Goal: Task Accomplishment & Management: Manage account settings

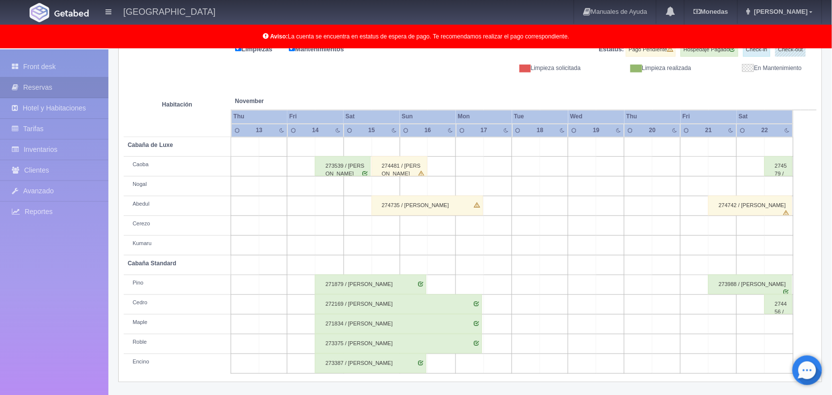
scroll to position [137, 0]
click at [34, 62] on link "Front desk" at bounding box center [54, 67] width 108 height 20
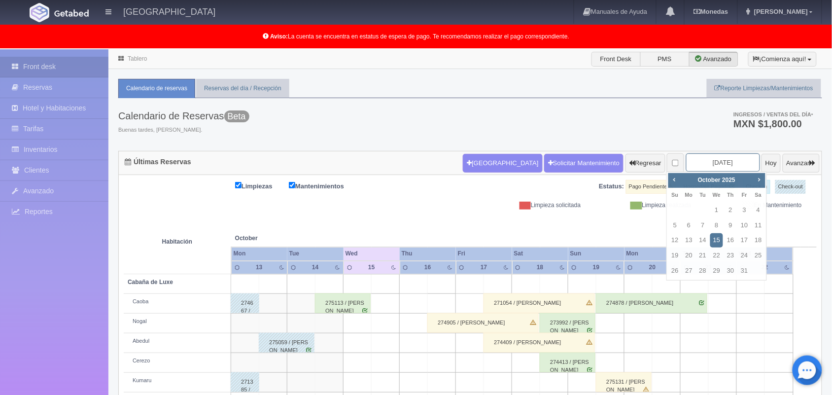
click at [713, 164] on input "2025-10-15" at bounding box center [723, 162] width 74 height 18
click at [744, 257] on link "24" at bounding box center [743, 255] width 13 height 14
type input "[DATE]"
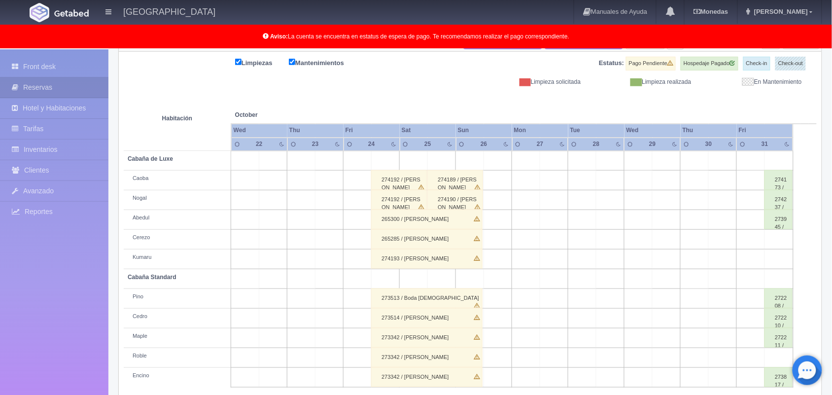
scroll to position [137, 0]
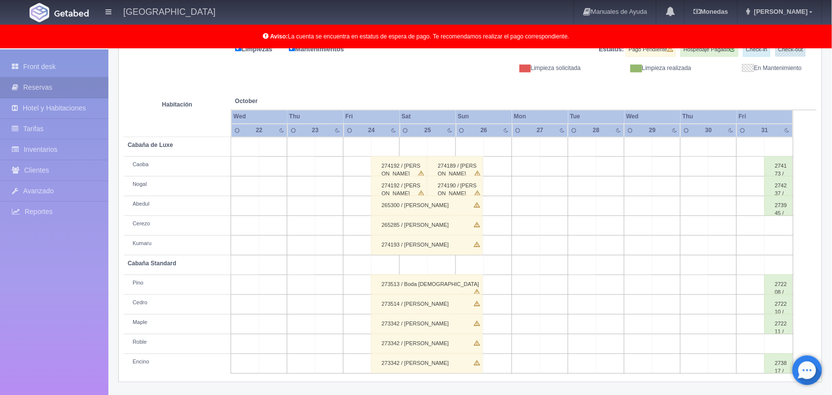
click at [436, 245] on div "274193 / Boda Cristian" at bounding box center [426, 245] width 111 height 20
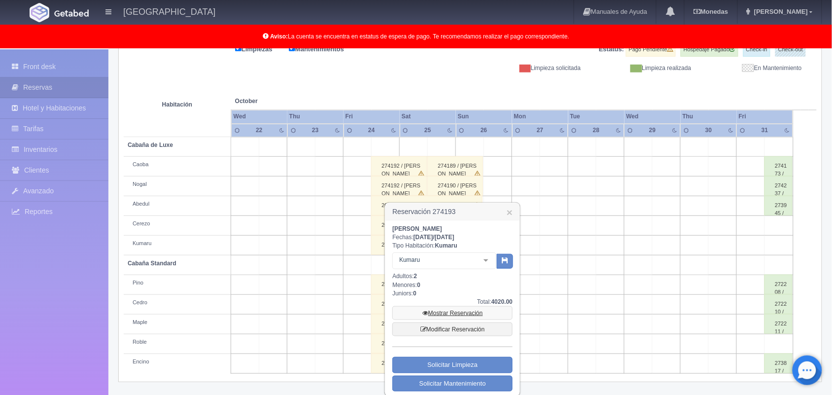
click at [460, 309] on link "Mostrar Reservación" at bounding box center [452, 313] width 120 height 14
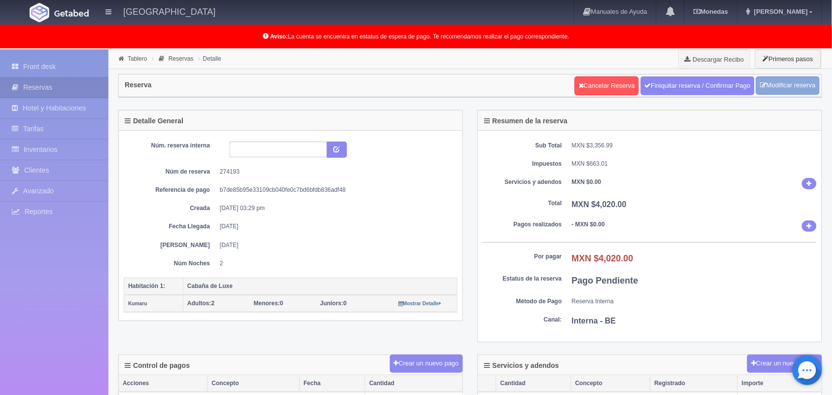
click at [781, 86] on link "Modificar reserva" at bounding box center [788, 85] width 64 height 18
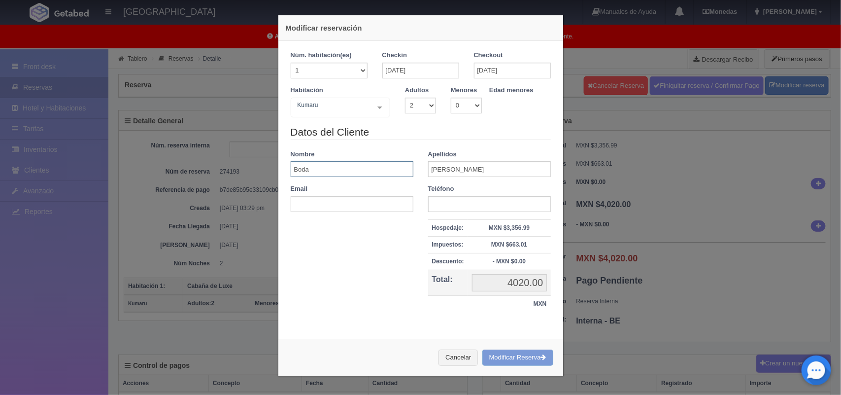
click at [331, 170] on input "Boda" at bounding box center [352, 169] width 123 height 16
type input "B"
type input "[PERSON_NAME]"
click at [470, 171] on input "Cristian" at bounding box center [489, 169] width 123 height 16
type input "C"
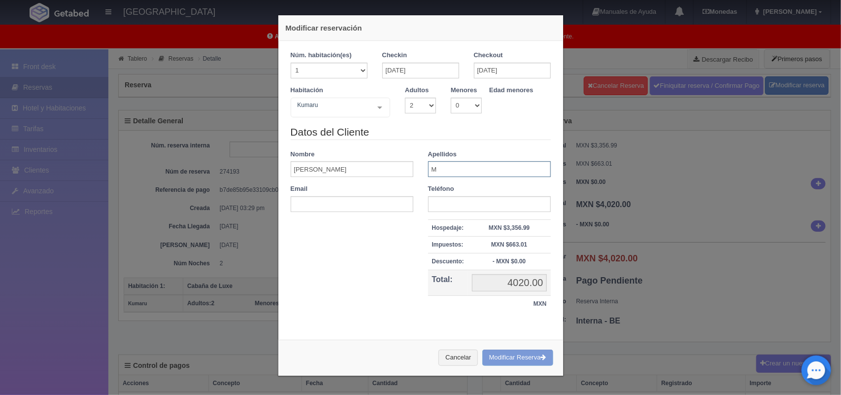
type input "Maldonado Vega"
click at [516, 364] on div "Cancelar Modificar Reserva" at bounding box center [420, 357] width 285 height 36
click at [515, 356] on div "Cancelar Modificar Reserva" at bounding box center [420, 357] width 285 height 36
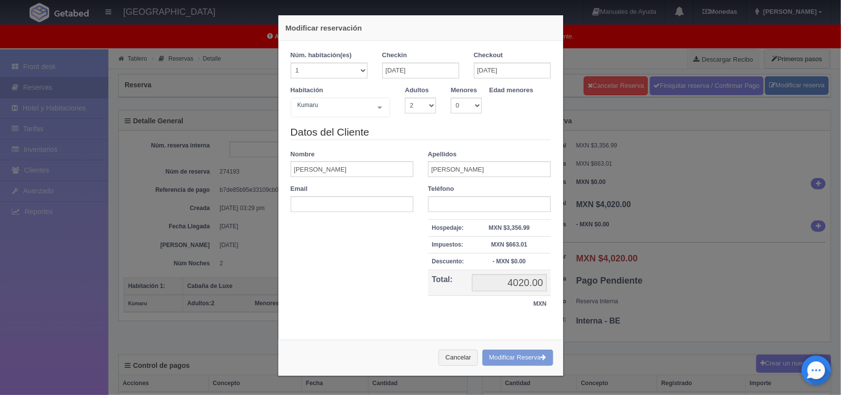
click at [506, 361] on div "Cancelar Modificar Reserva" at bounding box center [420, 357] width 285 height 36
click at [500, 355] on div "Cancelar Modificar Reserva" at bounding box center [420, 357] width 285 height 36
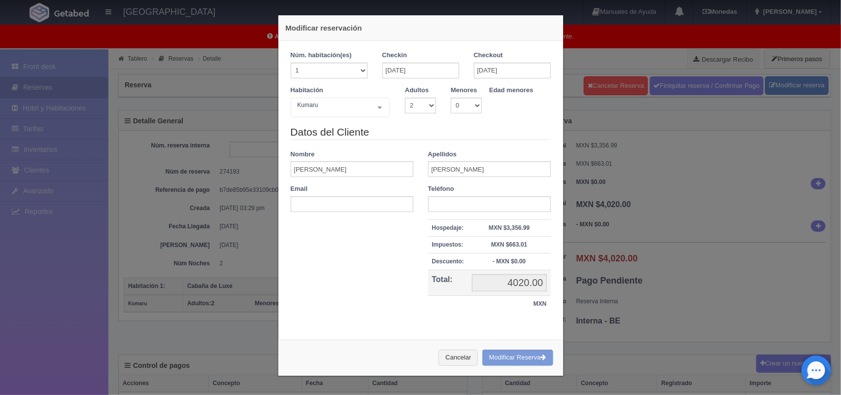
click at [500, 355] on div "Cancelar Modificar Reserva" at bounding box center [420, 357] width 285 height 36
click at [311, 290] on div "Datos del Cliente Nombre Edith Apellidos Maldonado Vega Email Teléfono Hospedaj…" at bounding box center [420, 224] width 275 height 198
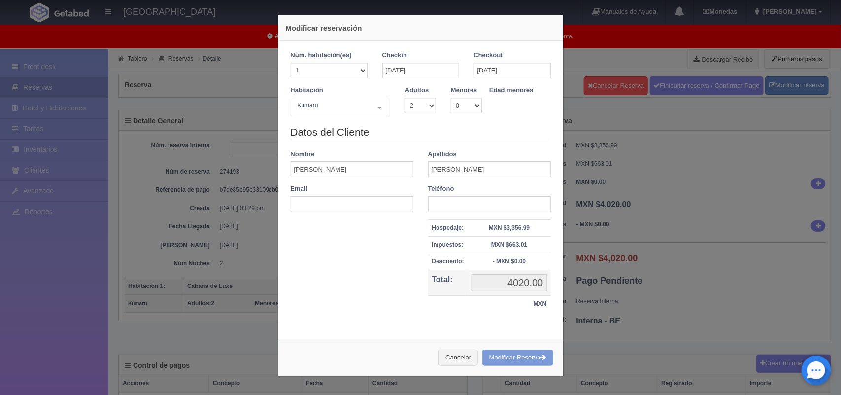
click at [494, 358] on div "Cancelar Modificar Reserva" at bounding box center [420, 357] width 285 height 36
click at [509, 361] on div "Cancelar Modificar Reserva" at bounding box center [420, 357] width 285 height 36
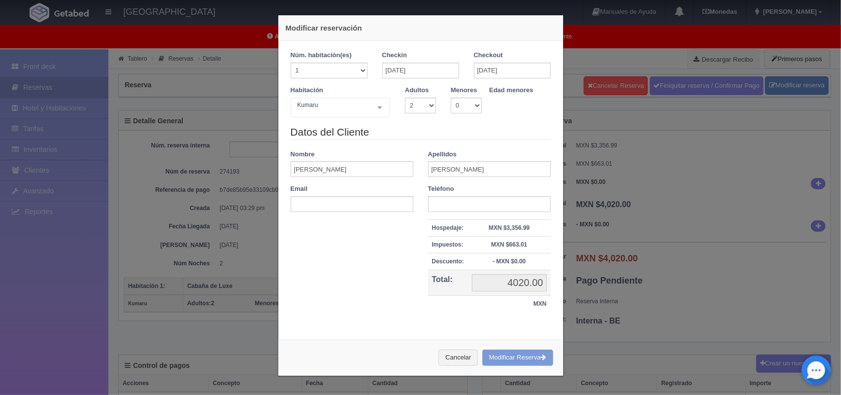
click at [509, 361] on div "Cancelar Modificar Reserva" at bounding box center [420, 357] width 285 height 36
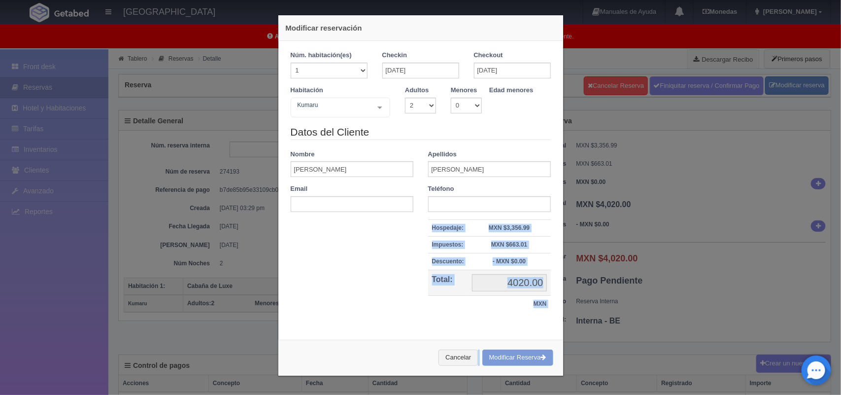
drag, startPoint x: 509, startPoint y: 361, endPoint x: 348, endPoint y: 329, distance: 164.2
click at [348, 329] on div "Modificar reservación Núm. habitación(es) 1 2 3 4 5 6 7 8 9 10 11 12 13 14 15 1…" at bounding box center [421, 195] width 286 height 361
click at [348, 329] on div "Núm. habitación(es) 1 2 3 4 5 6 7 8 9 10 11 12 13 14 15 16 17 18 19 20 Checkin …" at bounding box center [420, 186] width 285 height 291
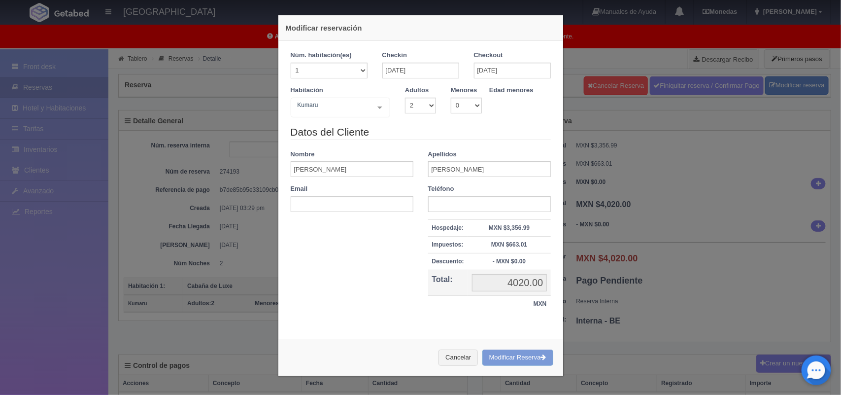
click at [516, 359] on div "Cancelar Modificar Reserva" at bounding box center [420, 357] width 285 height 36
click at [322, 242] on div "Datos del Cliente Nombre Edith Apellidos Maldonado Vega Email Teléfono Hospedaj…" at bounding box center [420, 224] width 275 height 198
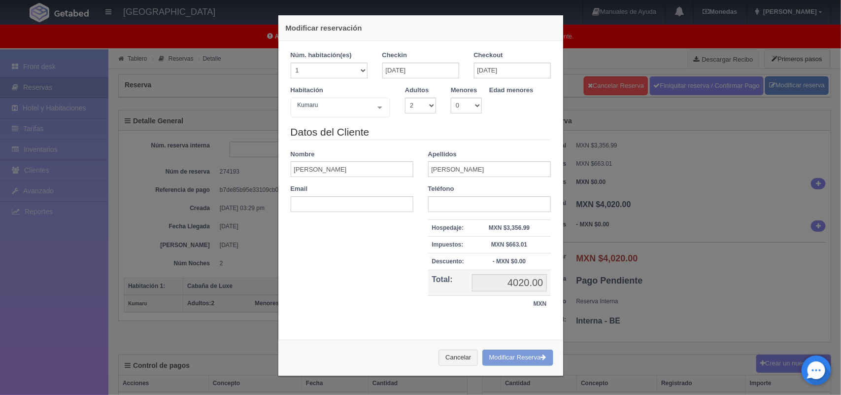
drag, startPoint x: 322, startPoint y: 242, endPoint x: 437, endPoint y: 204, distance: 121.8
click at [437, 204] on div "Datos del Cliente Nombre Edith Apellidos Maldonado Vega Email Teléfono Hospedaj…" at bounding box center [420, 224] width 275 height 198
click at [437, 204] on input "text" at bounding box center [489, 204] width 123 height 16
type input "5510703228"
click at [505, 357] on div "Cancelar Modificar Reserva" at bounding box center [420, 357] width 285 height 36
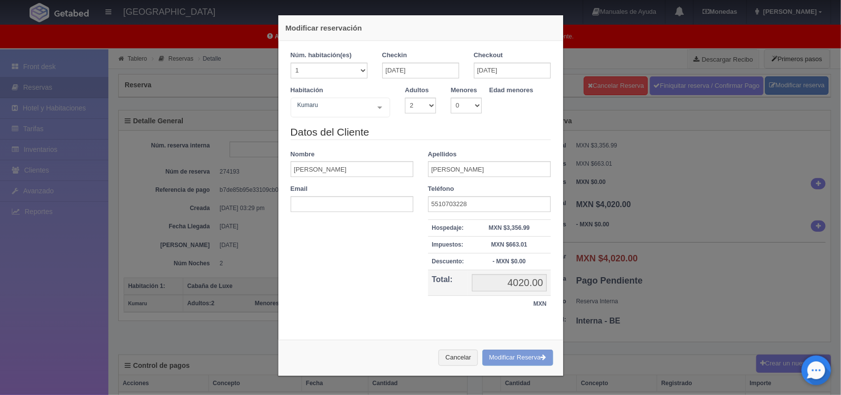
click at [505, 357] on div "Cancelar Modificar Reserva" at bounding box center [420, 357] width 285 height 36
click at [323, 312] on div "Datos del Cliente Nombre Edith Apellidos Maldonado Vega Email Teléfono 55107032…" at bounding box center [420, 224] width 275 height 198
click at [442, 363] on button "Cancelar" at bounding box center [457, 357] width 39 height 16
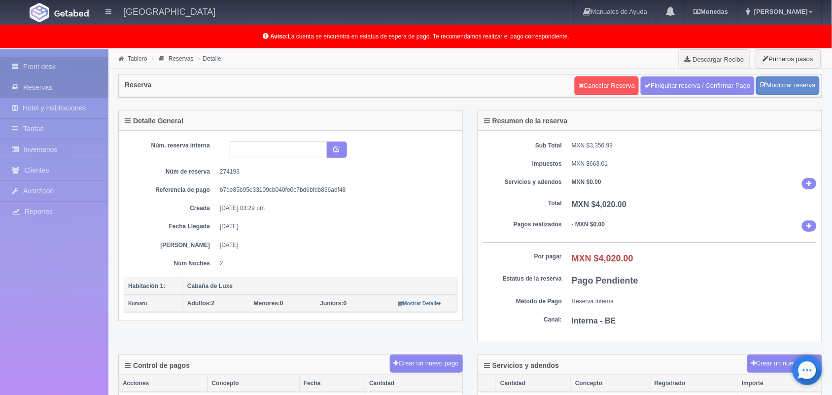
click at [71, 62] on link "Front desk" at bounding box center [54, 67] width 108 height 20
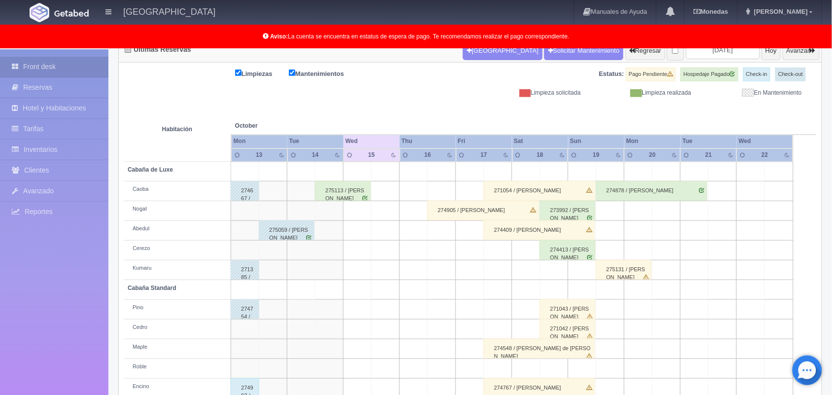
scroll to position [88, 0]
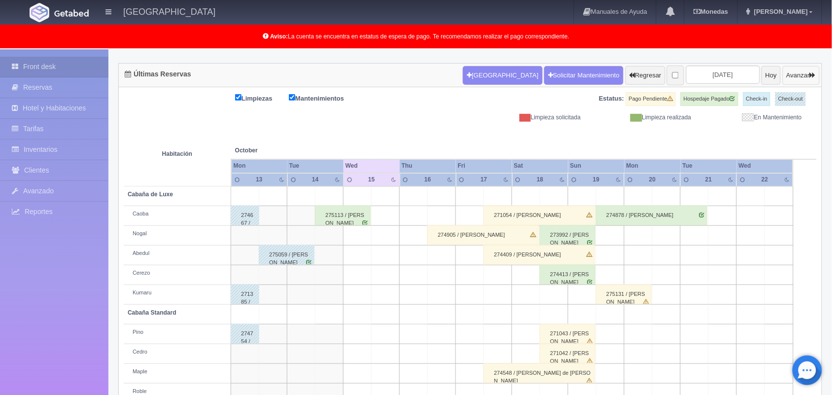
click at [797, 75] on button "Avanzar" at bounding box center [800, 75] width 37 height 19
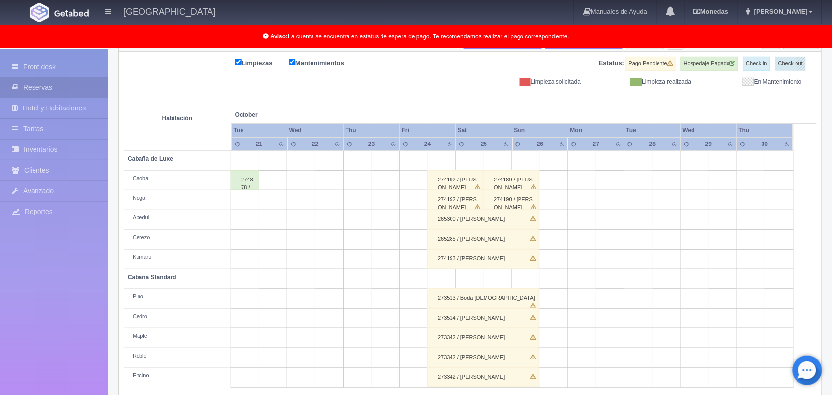
scroll to position [137, 0]
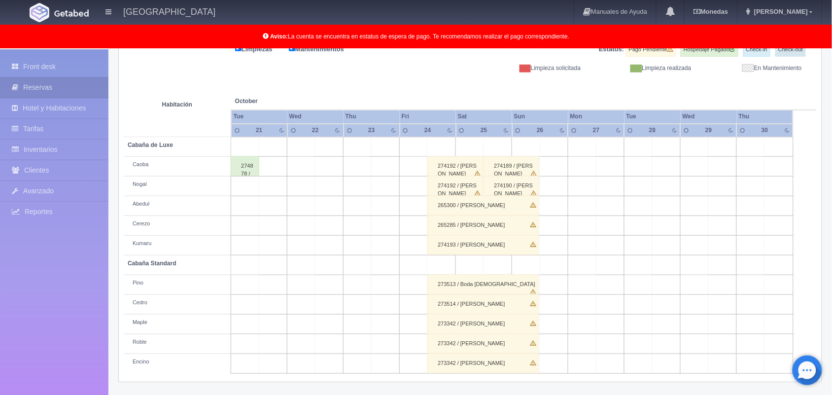
click at [515, 248] on div "274193 / Boda Cristian" at bounding box center [482, 245] width 111 height 20
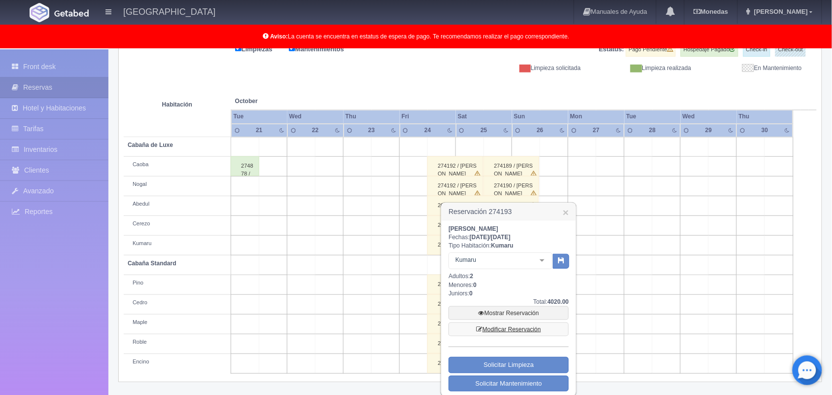
click at [510, 327] on link "Modificar Reservación" at bounding box center [508, 329] width 120 height 14
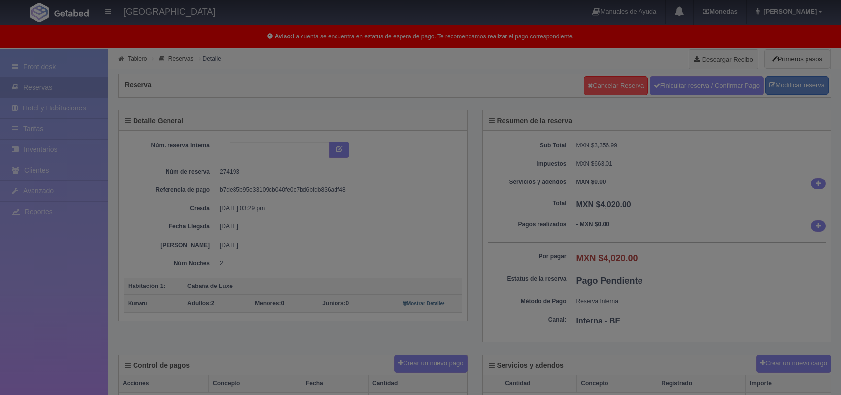
select select "2"
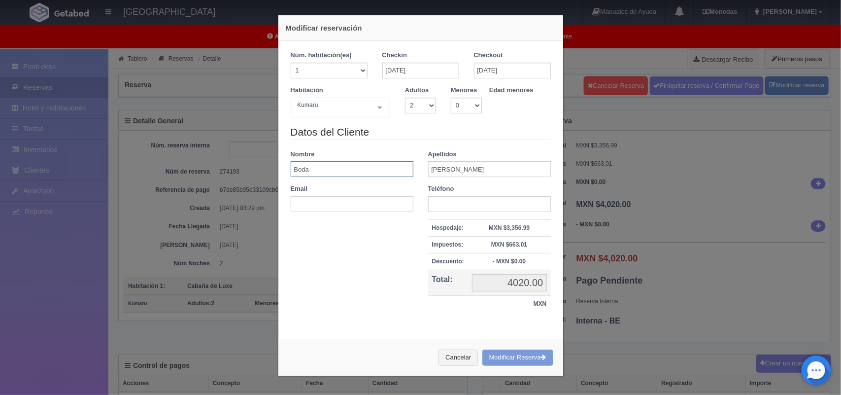
click at [361, 171] on input "Boda" at bounding box center [352, 169] width 123 height 16
type input "B"
type input "[PERSON_NAME]"
click at [459, 167] on input "[PERSON_NAME]" at bounding box center [489, 169] width 123 height 16
type input "C"
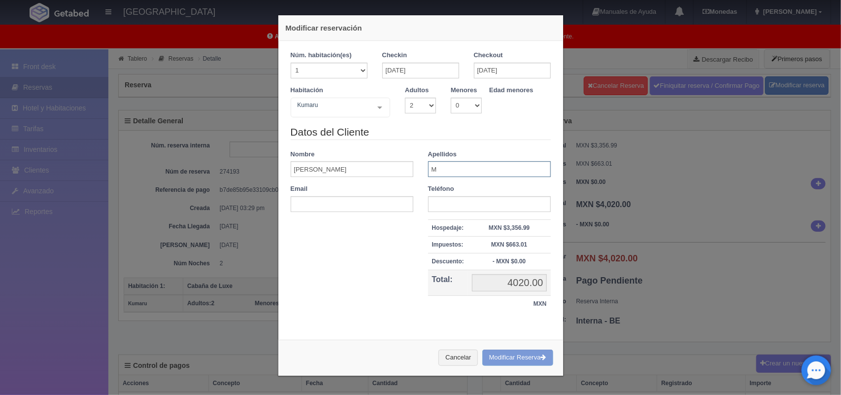
type input "[PERSON_NAME]"
click at [496, 357] on div "Cancelar Modificar Reserva" at bounding box center [420, 357] width 285 height 36
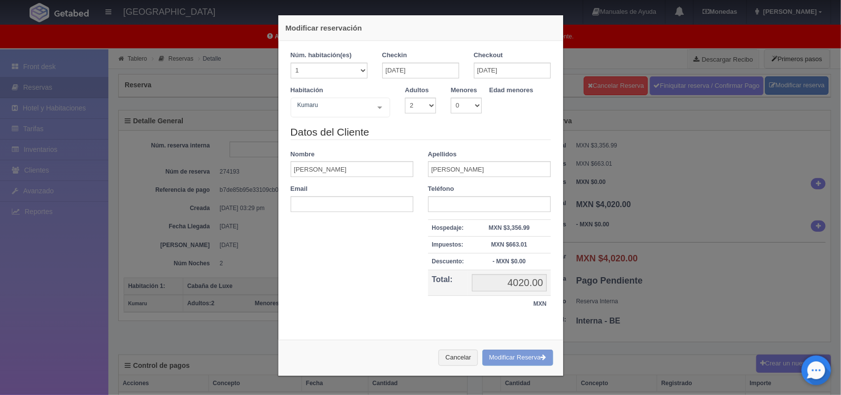
click at [496, 357] on div "Cancelar Modificar Reserva" at bounding box center [420, 357] width 285 height 36
click at [374, 110] on div "Kumaru Cabaña de Luxe Cabaña de Luxe - Sin asignar Cabaña Standard Cabaña Stand…" at bounding box center [341, 108] width 100 height 20
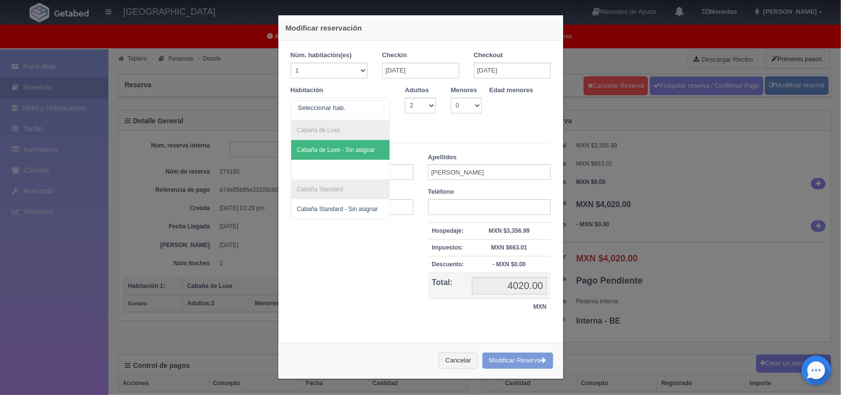
click at [347, 146] on span "Cabaña de Luxe - Sin asignar" at bounding box center [336, 149] width 78 height 7
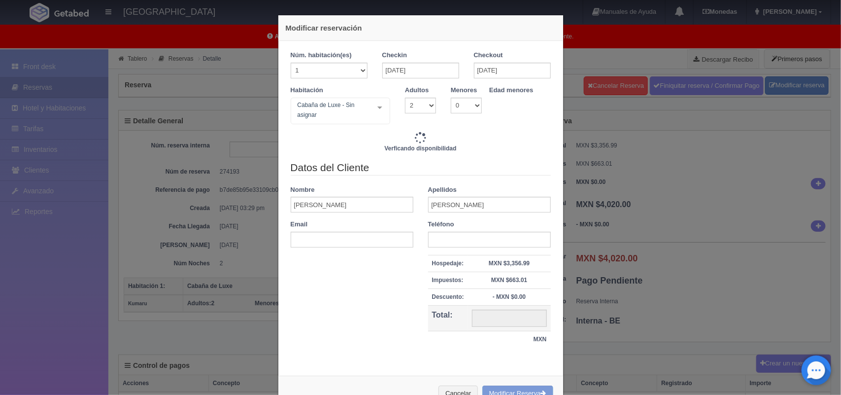
type input "4020.00"
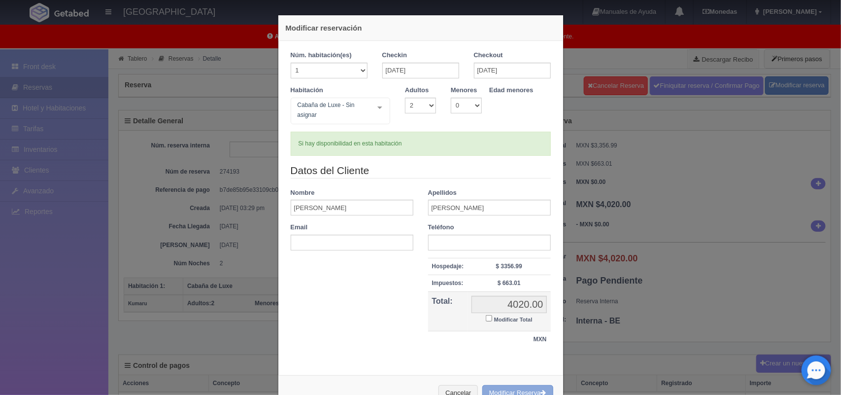
click at [507, 389] on button "Modificar Reserva" at bounding box center [517, 393] width 71 height 16
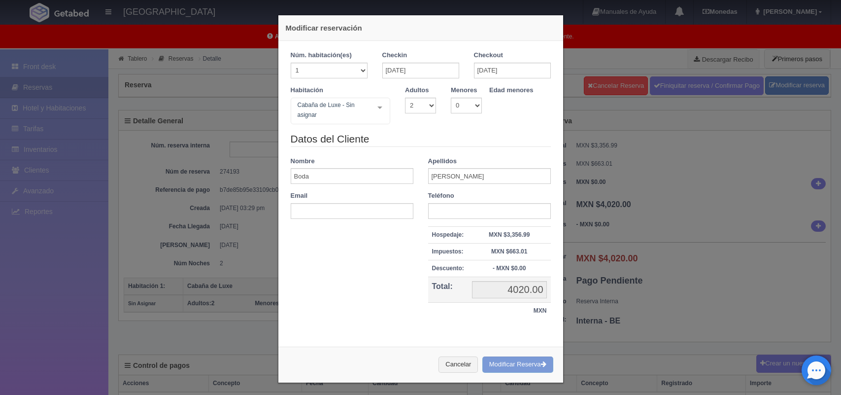
select select "2"
click at [384, 301] on div "Datos del Cliente Nombre Boda Apellidos [PERSON_NAME] Email Teléfono Hospedaje:…" at bounding box center [420, 231] width 275 height 198
click at [503, 360] on div "Cancelar Modificar Reserva" at bounding box center [420, 364] width 285 height 36
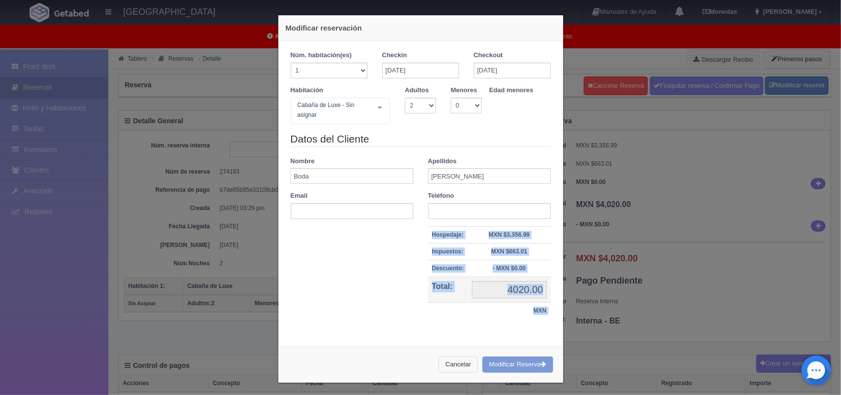
drag, startPoint x: 388, startPoint y: 311, endPoint x: 444, endPoint y: 361, distance: 74.7
click at [444, 361] on div "Modificar reservación Núm. habitación(es) 1 2 3 4 5 6 7 8 9 10 11 12 13 14 15 1…" at bounding box center [421, 199] width 286 height 368
click at [444, 361] on button "Cancelar" at bounding box center [457, 364] width 39 height 16
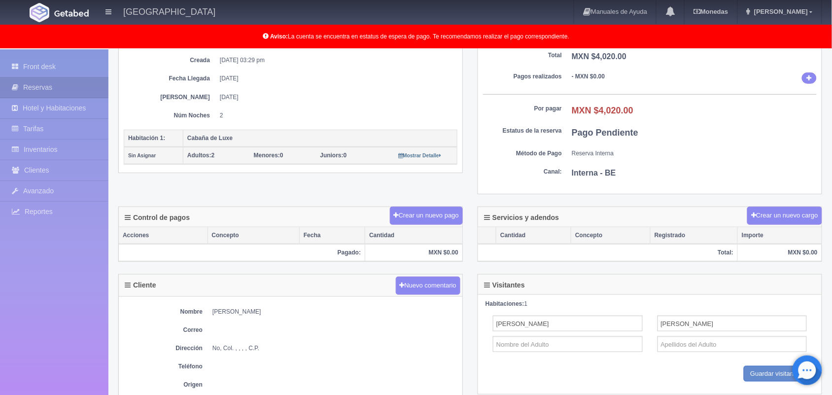
scroll to position [172, 0]
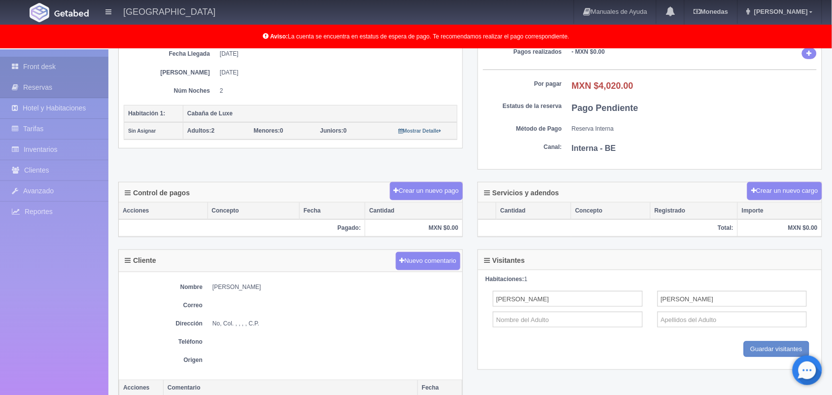
click at [45, 60] on link "Front desk" at bounding box center [54, 67] width 108 height 20
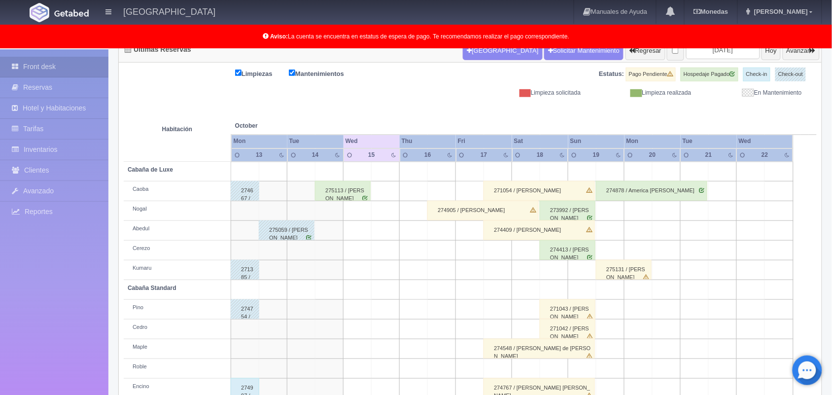
scroll to position [88, 0]
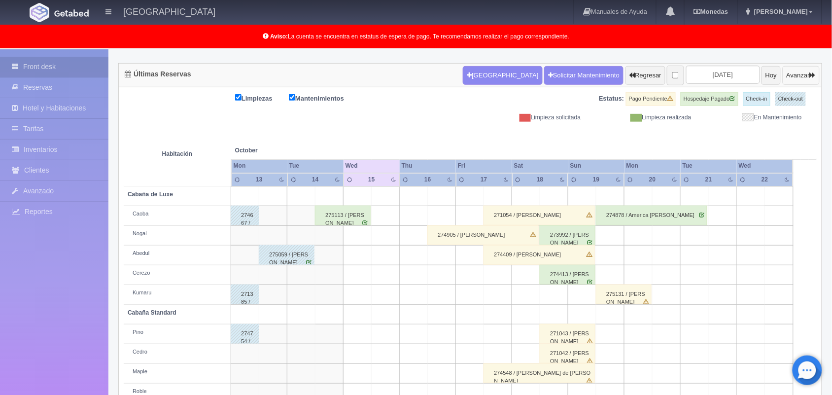
click at [791, 77] on button "Avanzar" at bounding box center [800, 75] width 37 height 19
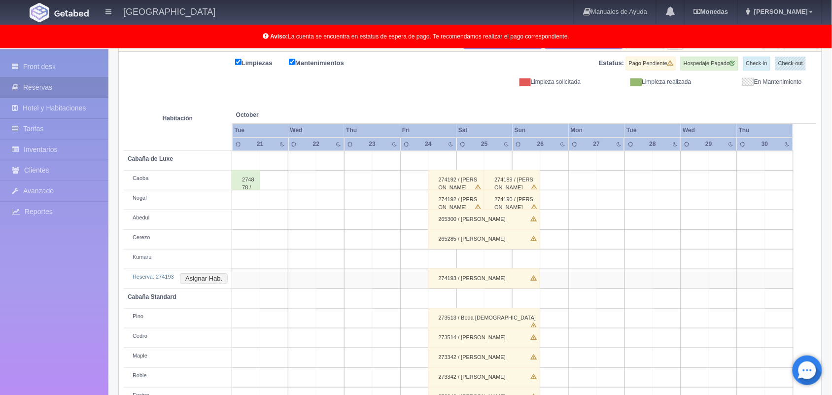
scroll to position [148, 0]
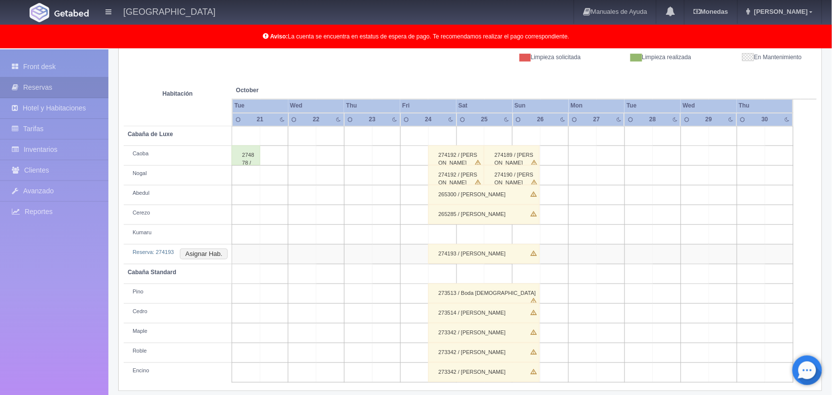
click at [481, 252] on div "274193 / Boda Cristian" at bounding box center [483, 254] width 111 height 20
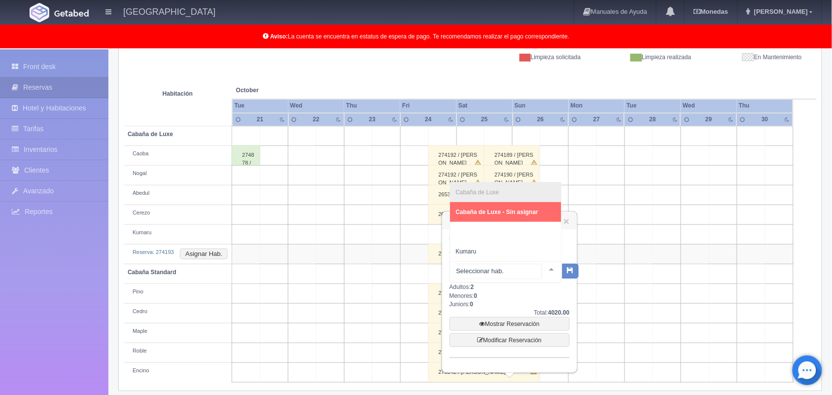
click at [541, 267] on div at bounding box center [551, 269] width 20 height 15
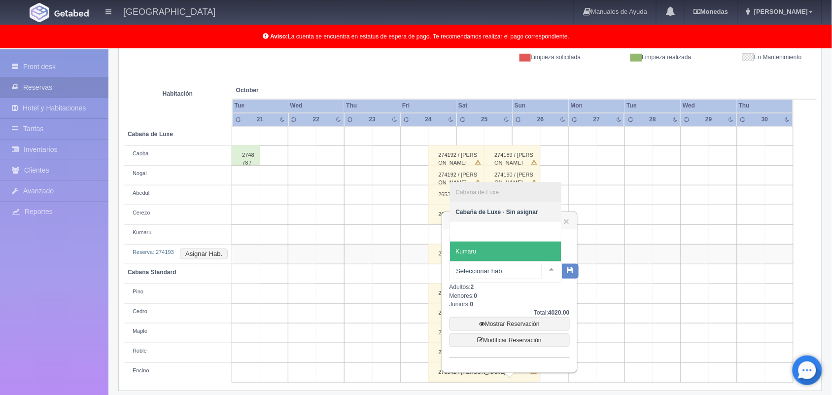
click at [520, 252] on span "Kumaru" at bounding box center [505, 251] width 111 height 20
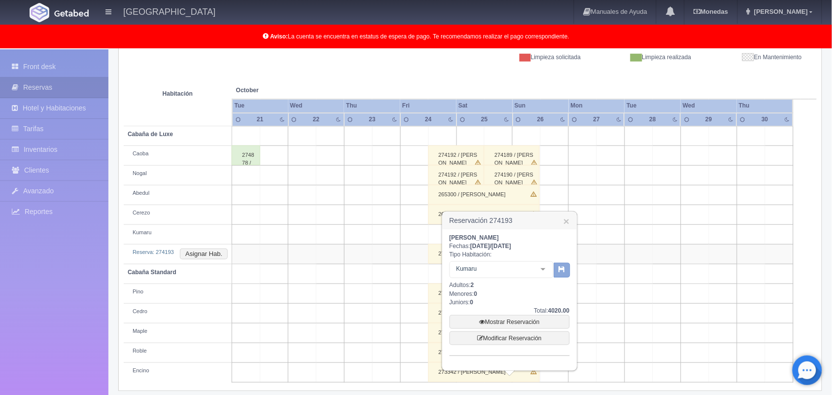
click at [562, 270] on icon "button" at bounding box center [562, 269] width 6 height 6
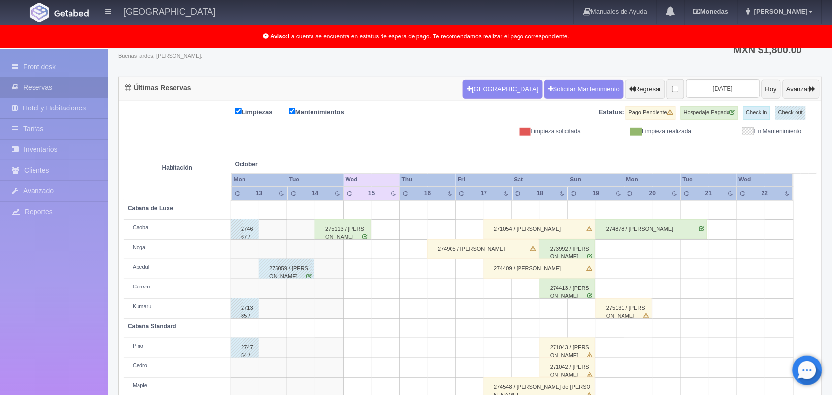
scroll to position [49, 0]
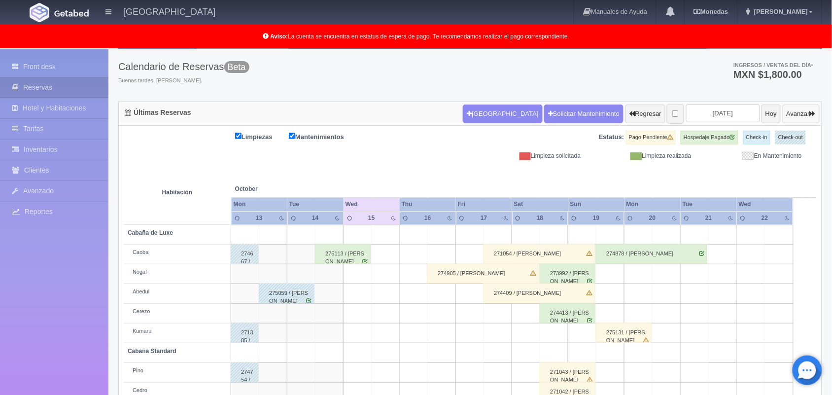
click at [795, 116] on button "Avanzar" at bounding box center [800, 113] width 37 height 19
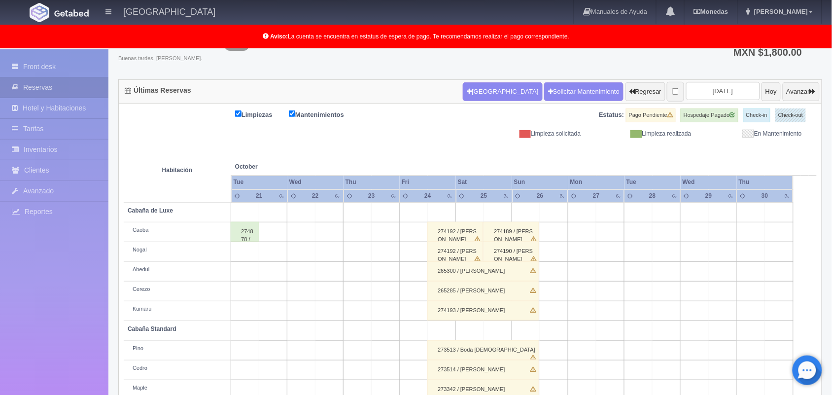
scroll to position [69, 0]
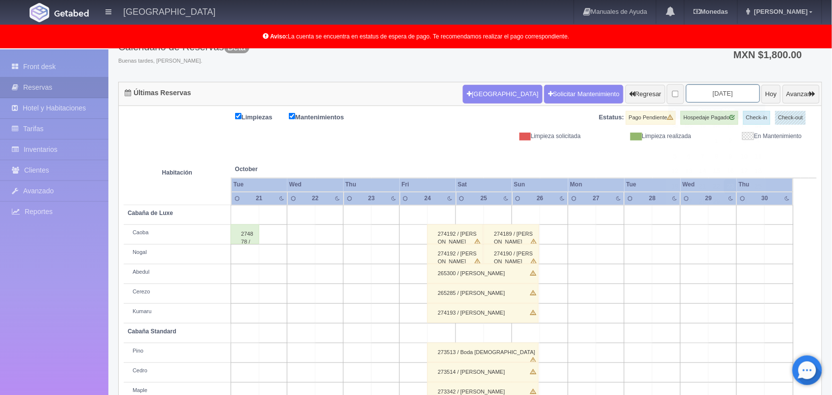
click at [715, 84] on input "2025-10-23" at bounding box center [723, 93] width 74 height 18
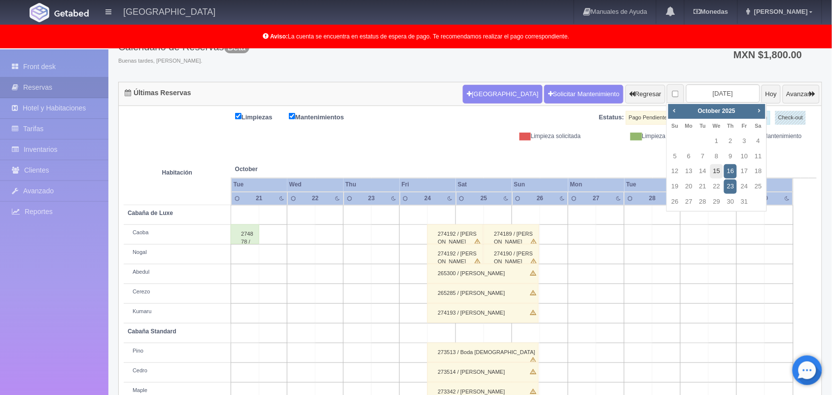
click at [721, 171] on link "15" at bounding box center [716, 171] width 13 height 14
type input "[DATE]"
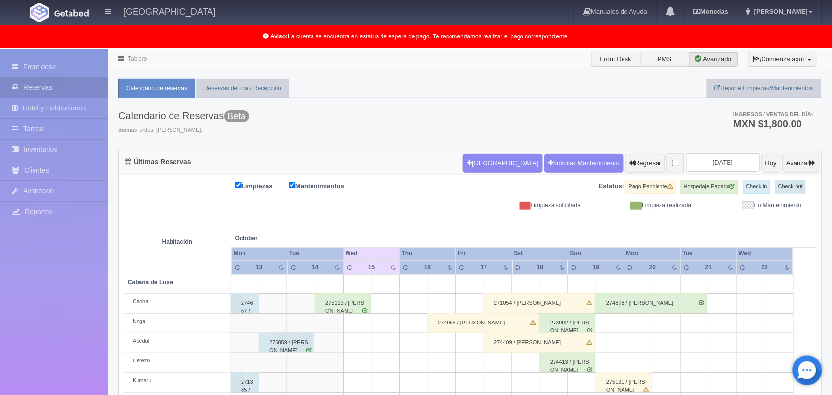
click at [372, 324] on td at bounding box center [385, 323] width 28 height 20
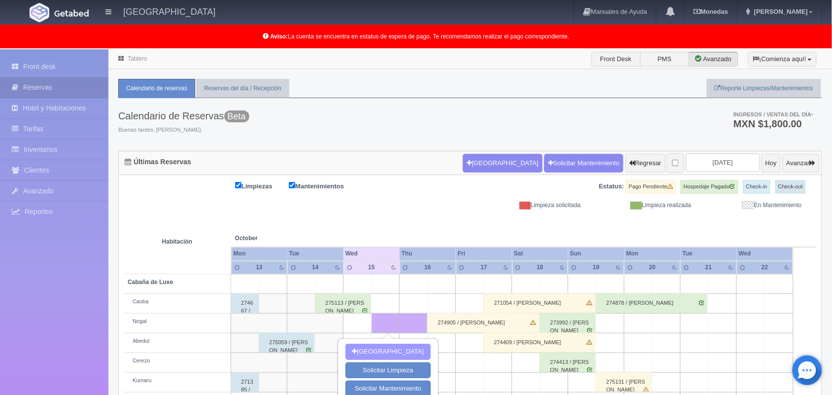
click at [369, 350] on button "[GEOGRAPHIC_DATA]" at bounding box center [387, 351] width 85 height 16
type input "15-10-2025"
type input "16-10-2025"
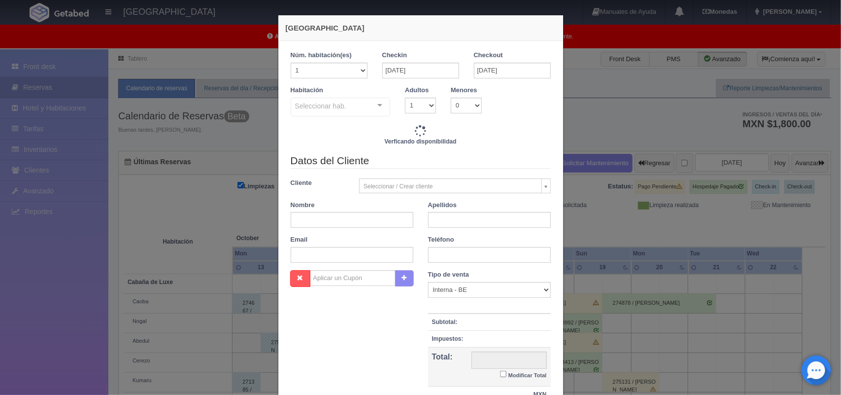
checkbox input "false"
type input "1500.00"
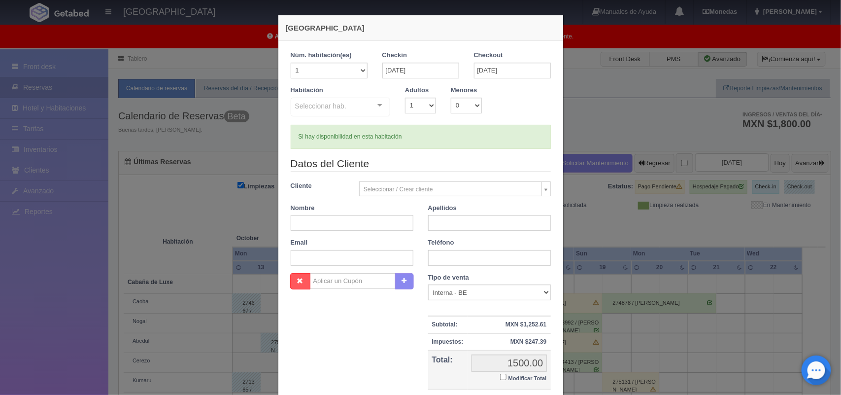
checkbox input "false"
click at [366, 219] on input "text" at bounding box center [352, 223] width 123 height 16
type input "Jhon"
type input "Alberth"
click at [435, 264] on input "text" at bounding box center [489, 258] width 123 height 16
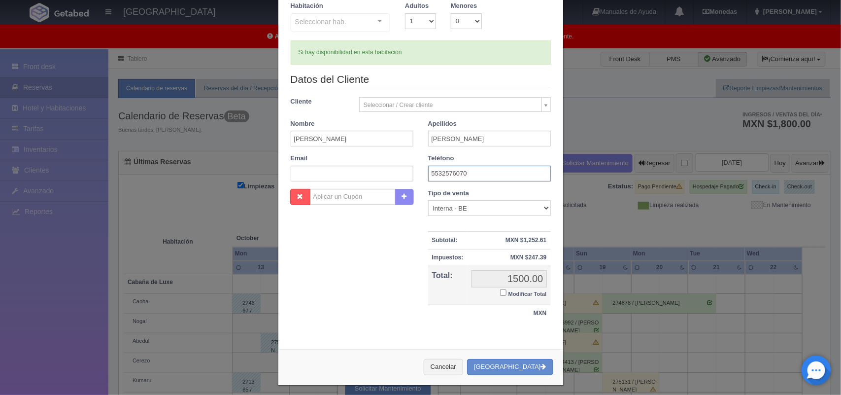
scroll to position [90, 0]
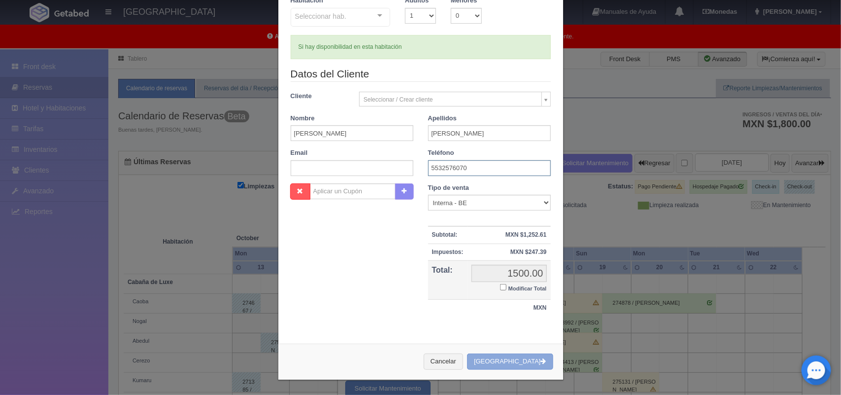
type input "5532576070"
click at [541, 358] on icon "button" at bounding box center [543, 361] width 5 height 6
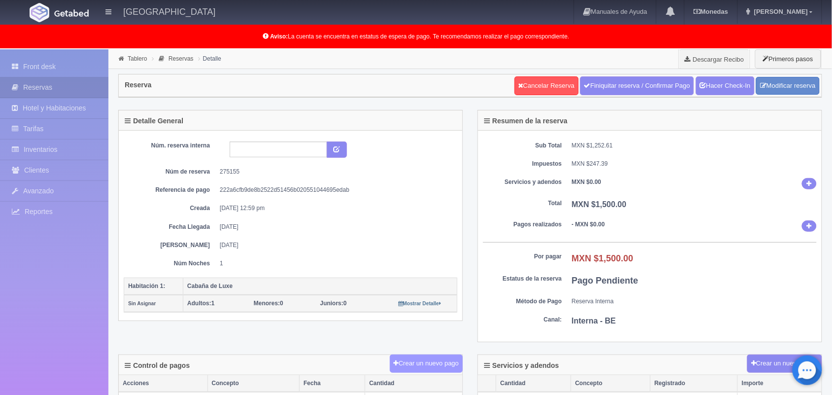
click at [419, 361] on button "Crear un nuevo pago" at bounding box center [426, 363] width 73 height 18
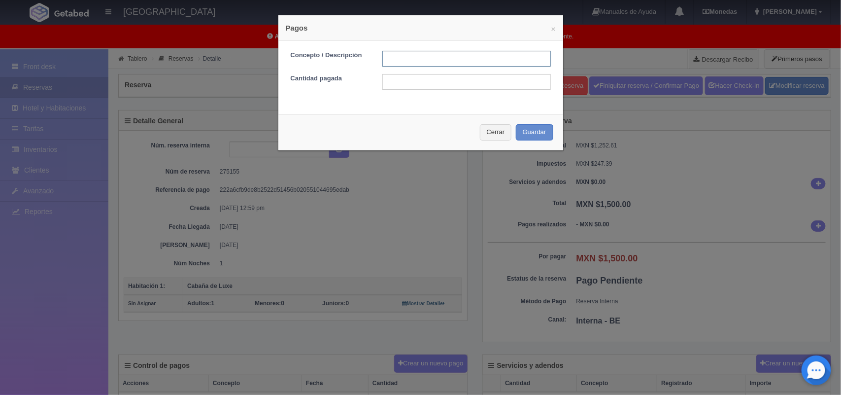
click at [387, 65] on input "text" at bounding box center [466, 59] width 168 height 16
click at [453, 60] on input "Pago efectivo" at bounding box center [466, 59] width 168 height 16
click at [434, 81] on input "text" at bounding box center [466, 82] width 168 height 16
click at [439, 57] on input "Pago efectivo 1500" at bounding box center [466, 59] width 168 height 16
type input "Pago efectivo [DATE]"
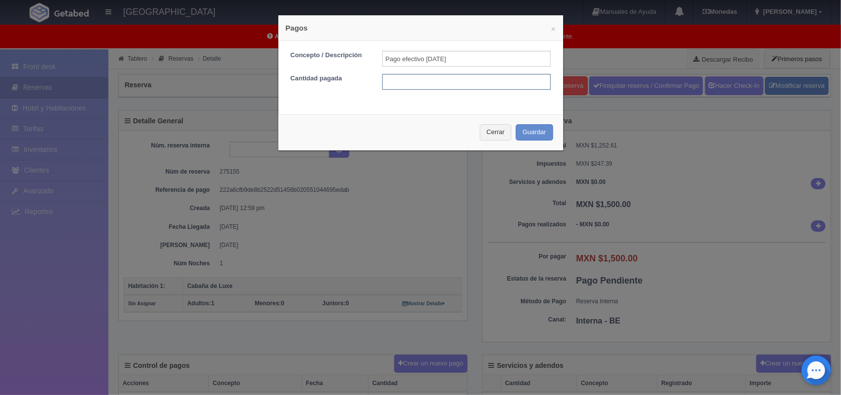
click at [415, 88] on input "text" at bounding box center [466, 82] width 168 height 16
type input "1500"
click at [404, 100] on div "Concepto / Descripción Pago efectivo [DATE] Cantidad pagada 1500" at bounding box center [420, 74] width 285 height 66
click at [532, 127] on button "Guardar" at bounding box center [534, 132] width 37 height 16
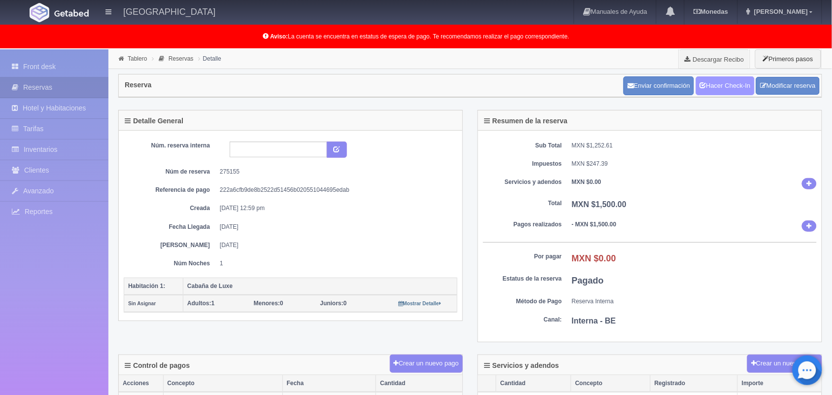
click at [733, 87] on link "Hacer Check-In" at bounding box center [725, 85] width 59 height 19
click at [141, 60] on link "Tablero" at bounding box center [137, 58] width 19 height 7
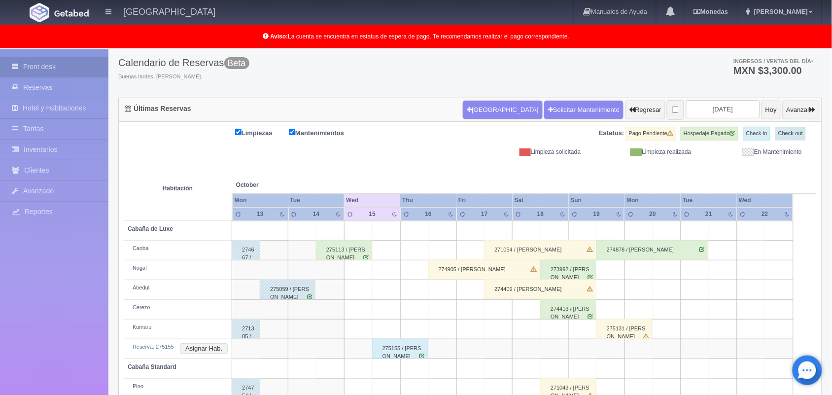
scroll to position [55, 0]
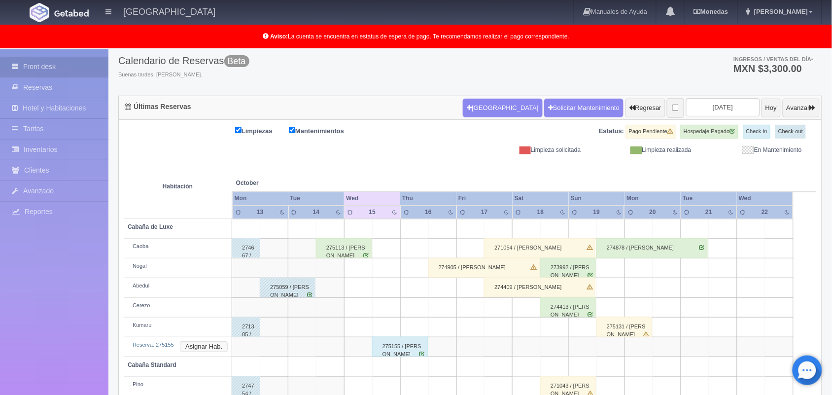
click at [216, 347] on button "Asignar Hab." at bounding box center [204, 346] width 48 height 11
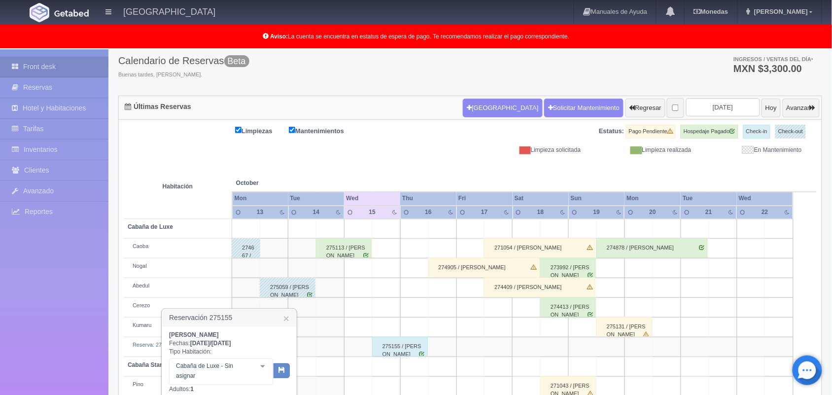
click at [265, 366] on div at bounding box center [263, 366] width 20 height 15
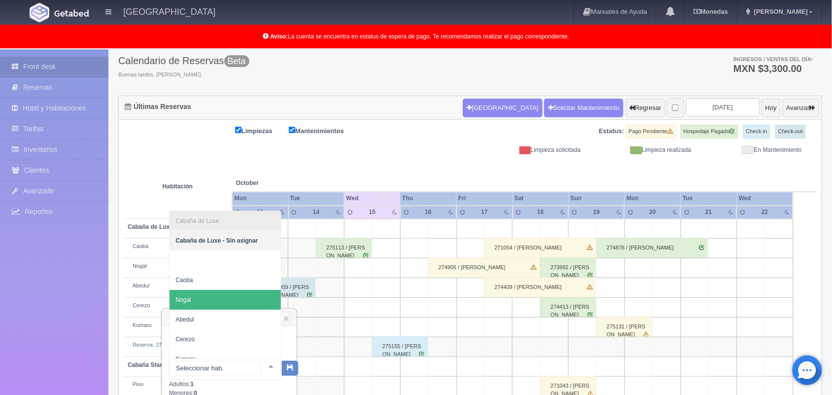
click at [200, 299] on span "Nogal" at bounding box center [224, 300] width 111 height 20
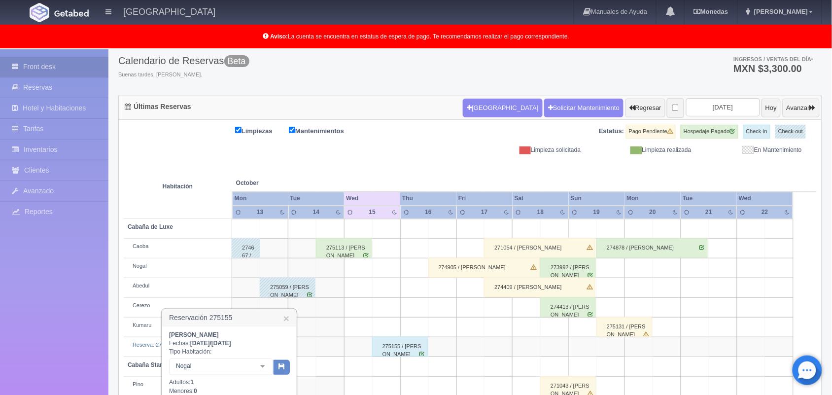
click at [297, 359] on div "Reservación 275155 × Jhon Alberth Fechas: 2025-10-15 / 2025-10-16 Tipo Habitaci…" at bounding box center [229, 388] width 136 height 160
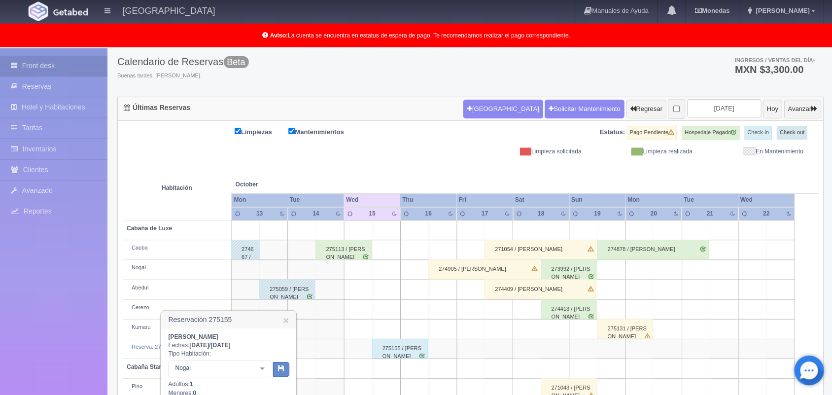
scroll to position [53, 0]
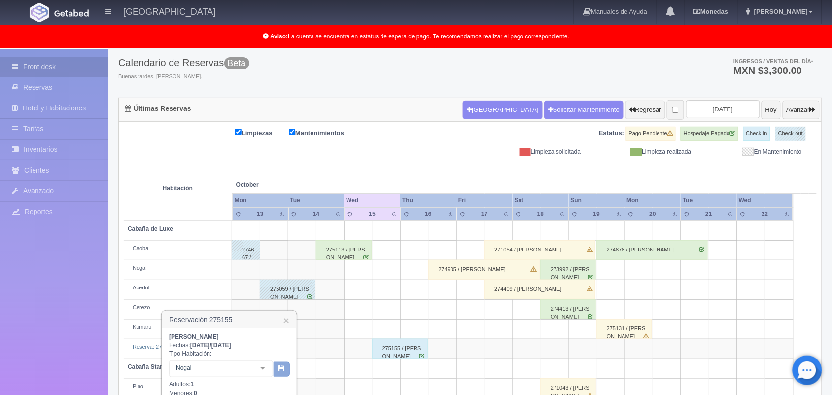
click at [284, 370] on icon "button" at bounding box center [281, 368] width 6 height 6
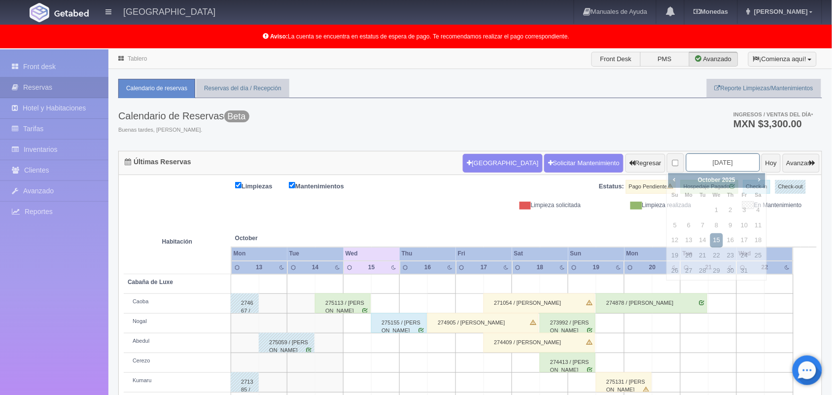
click at [715, 162] on input "[DATE]" at bounding box center [723, 162] width 74 height 18
click at [766, 179] on div "Prev Next [DATE] Su Mo Tu We Th Fr Sa 1 2 3 4 5 6 7 8 9 10 11 12 13 14 15 16 17…" at bounding box center [716, 225] width 100 height 109
click at [760, 179] on span "Next" at bounding box center [759, 179] width 8 height 8
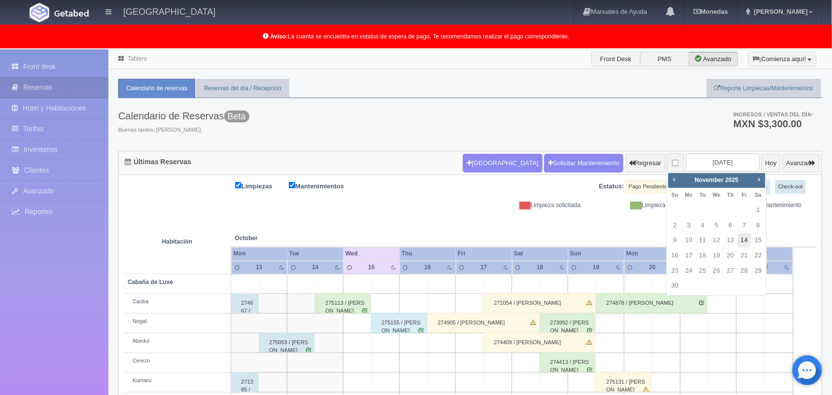
click at [749, 239] on link "14" at bounding box center [743, 240] width 13 height 14
type input "[DATE]"
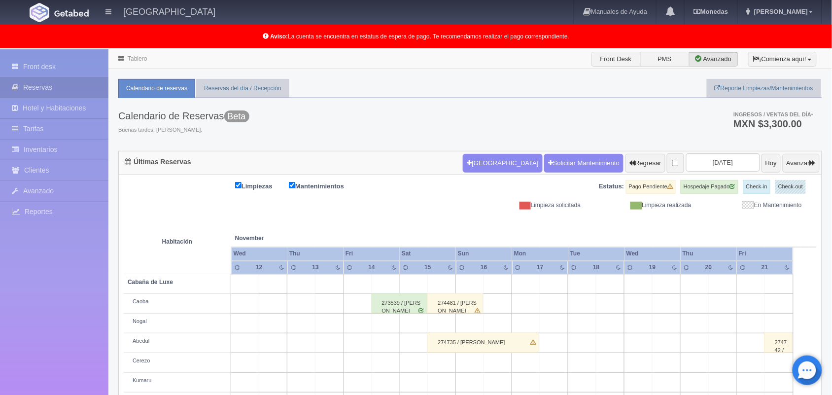
click at [541, 374] on td at bounding box center [554, 382] width 28 height 20
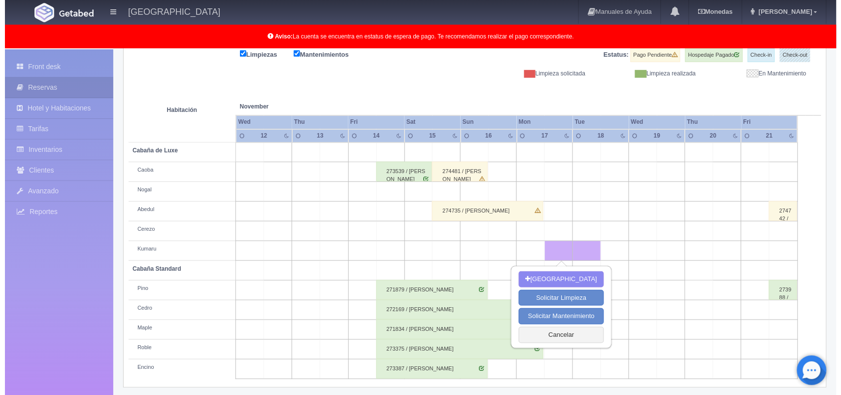
scroll to position [131, 0]
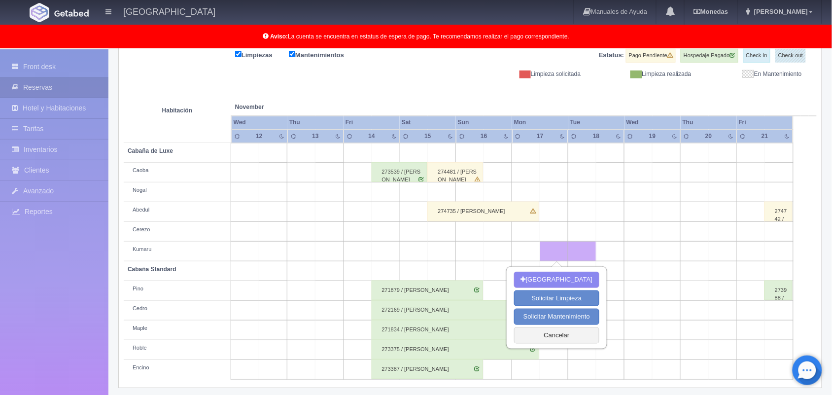
click at [378, 249] on td at bounding box center [385, 251] width 28 height 20
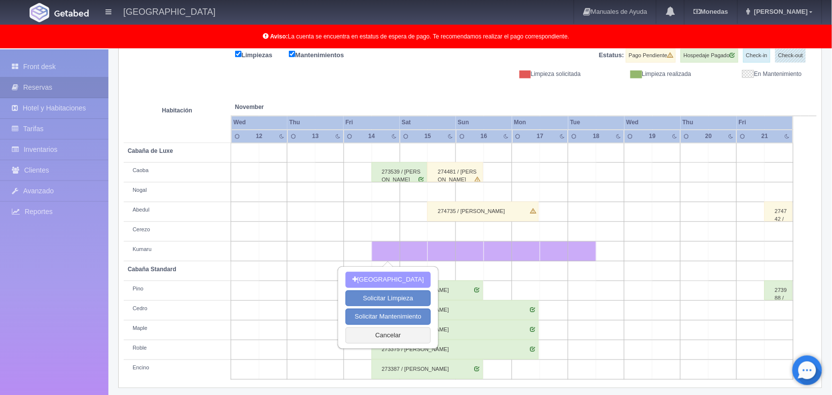
click at [398, 279] on button "[GEOGRAPHIC_DATA]" at bounding box center [387, 279] width 85 height 16
type input "14-11-2025"
type input "18-11-2025"
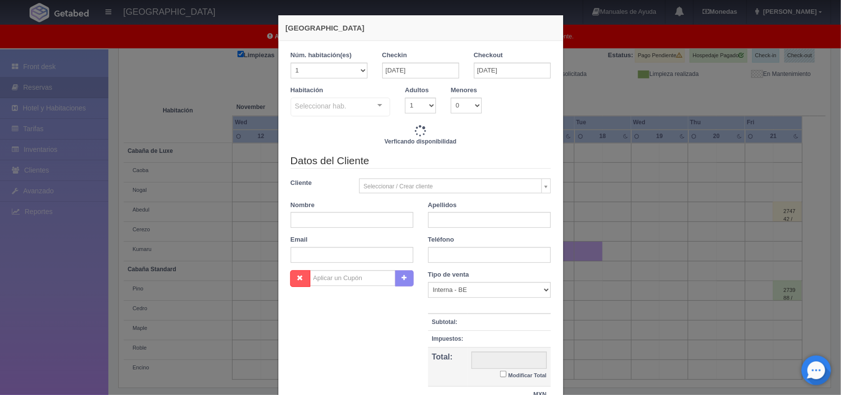
checkbox input "false"
type input "7320.00"
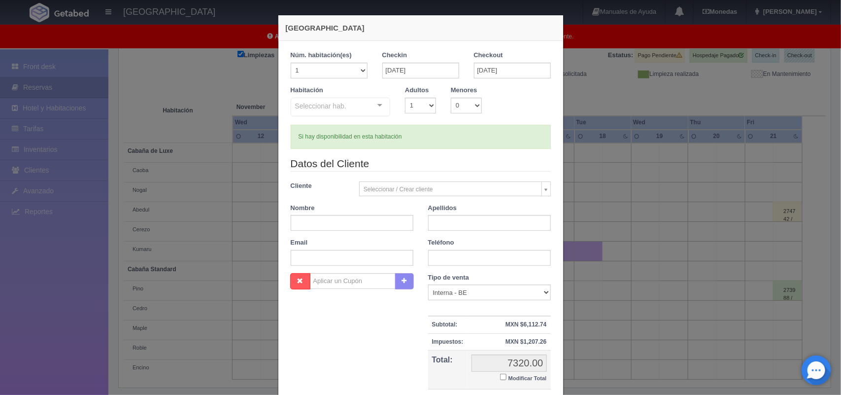
checkbox input "false"
click at [511, 69] on input "18-11-2025" at bounding box center [512, 71] width 77 height 16
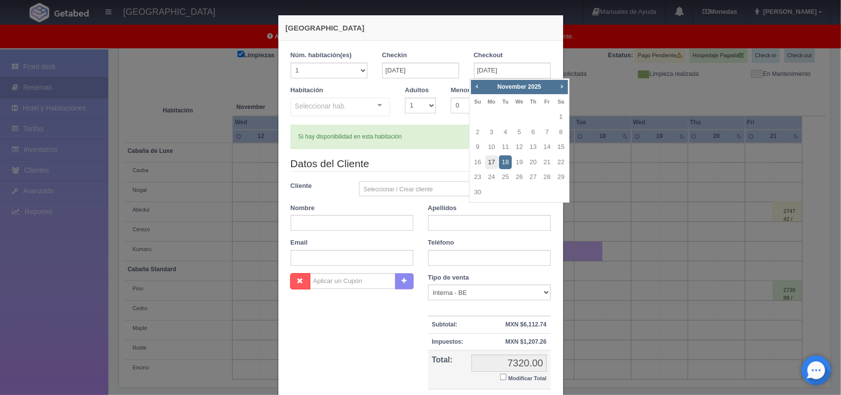
click at [494, 164] on link "17" at bounding box center [491, 162] width 13 height 14
type input "17-11-2025"
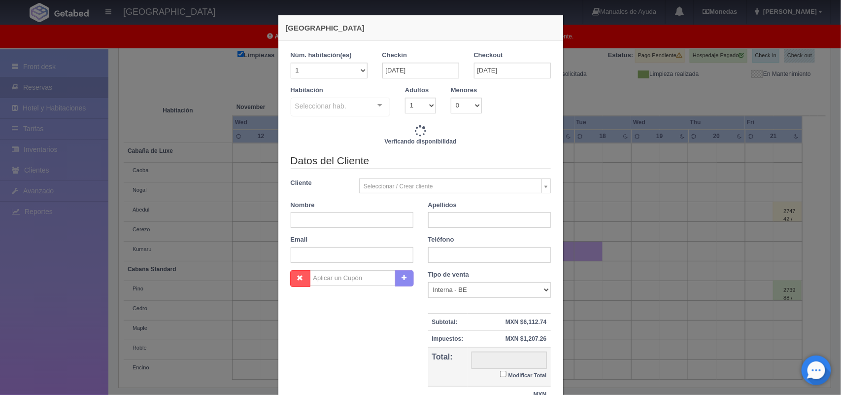
checkbox input "false"
type input "5820.00"
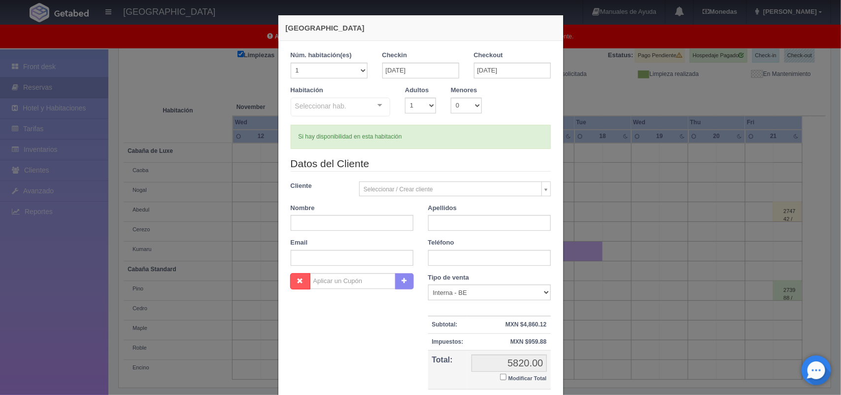
checkbox input "false"
click at [370, 107] on div "Seleccionar hab. Cabaña de Luxe Cabaña de Luxe - Sin asignar Nogal Cerezo Kumar…" at bounding box center [341, 108] width 100 height 20
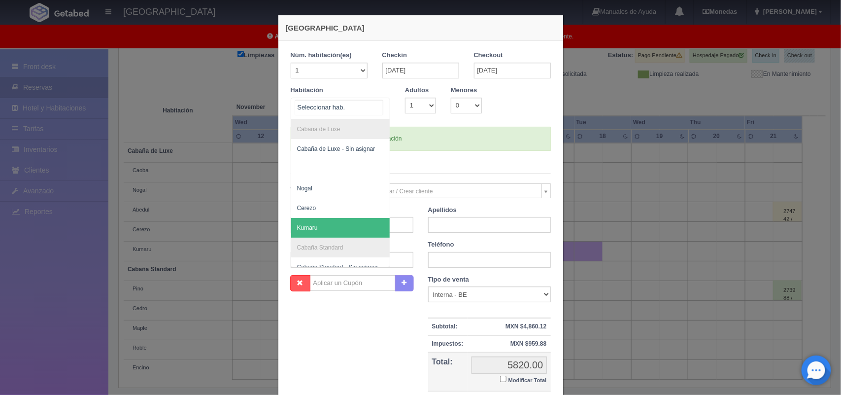
click at [323, 224] on span "Kumaru" at bounding box center [340, 228] width 99 height 20
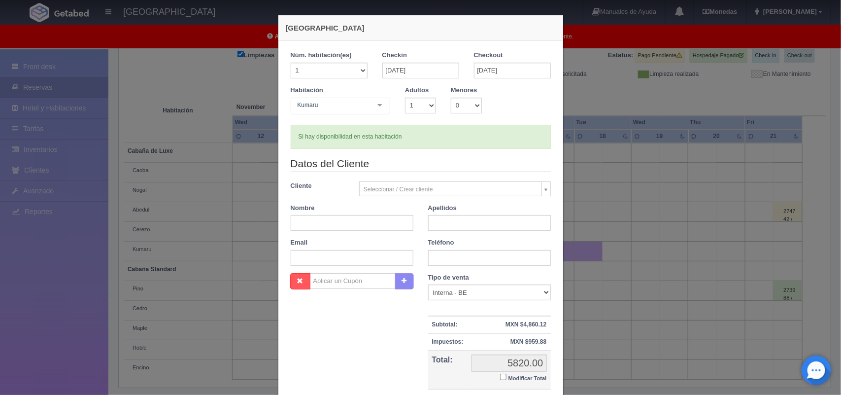
checkbox input "false"
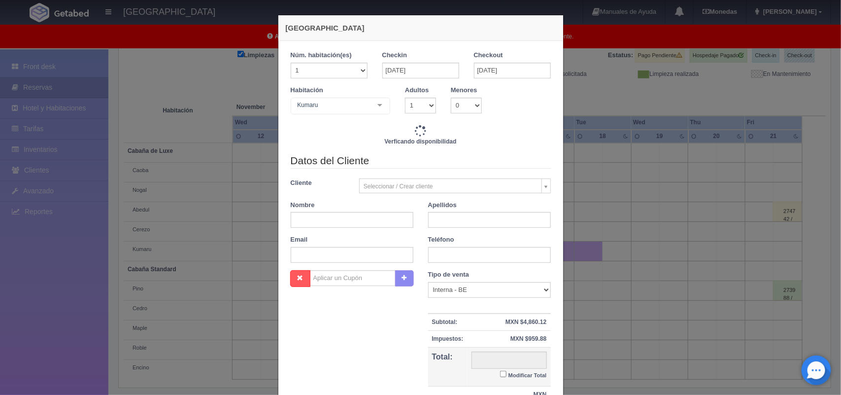
type input "5820.00"
checkbox input "false"
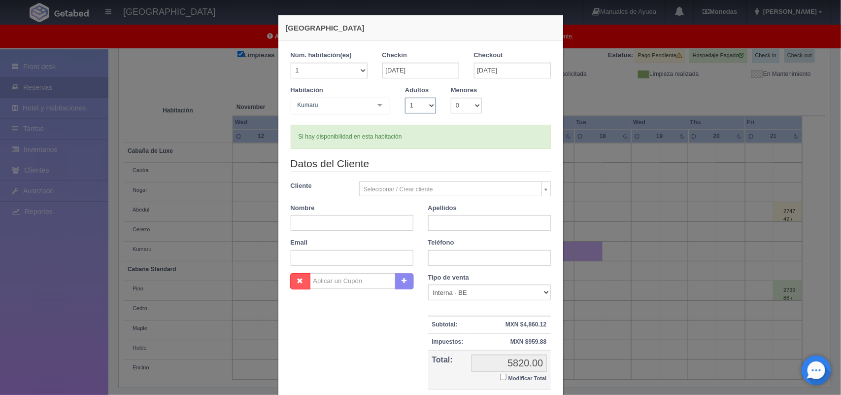
click at [427, 105] on select "1 2 3 4 5 6 7 8 9 10" at bounding box center [420, 106] width 31 height 16
select select "2"
click at [405, 98] on select "1 2 3 4 5 6 7 8 9 10" at bounding box center [420, 106] width 31 height 16
checkbox input "false"
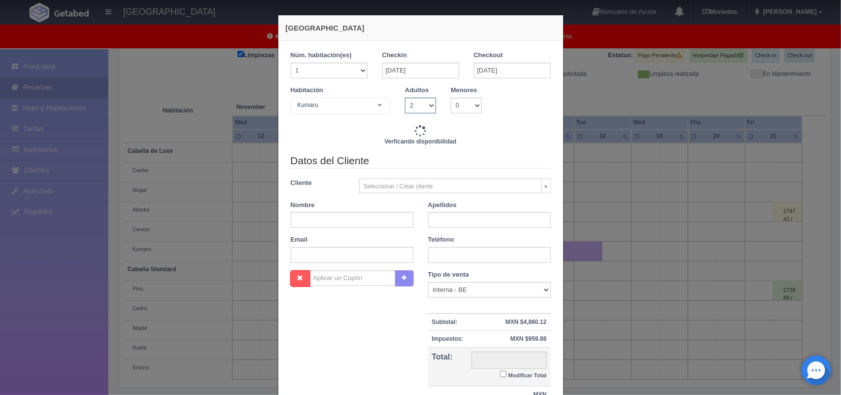
type input "5820.00"
checkbox input "false"
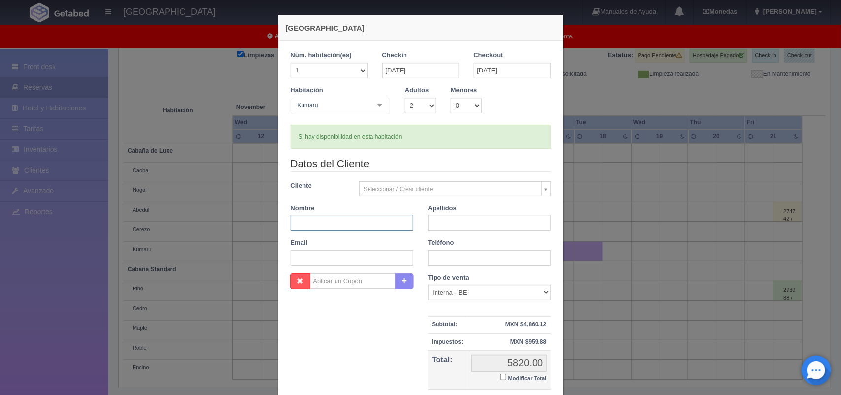
click at [393, 227] on input "text" at bounding box center [352, 223] width 123 height 16
type input "Yanin Valeria"
type input "1"
type input "Gudiño Altamirano"
click at [367, 259] on input "text" at bounding box center [352, 258] width 123 height 16
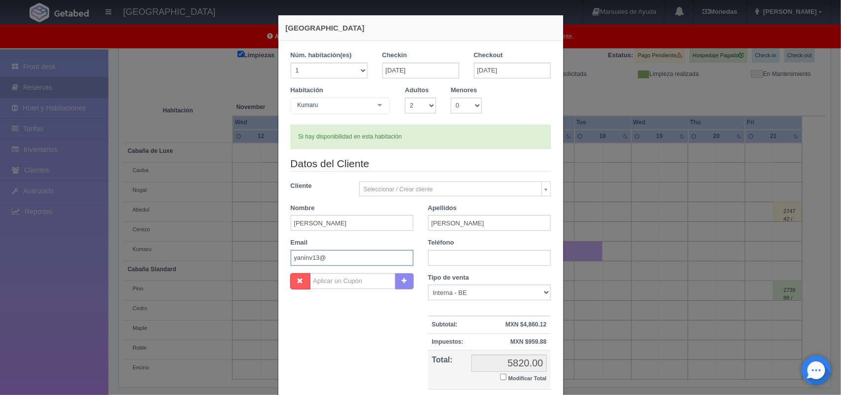
click at [353, 259] on input "yaninv13@" at bounding box center [352, 258] width 123 height 16
type input "yaninv13@gmail.com"
click at [451, 255] on input "text" at bounding box center [489, 258] width 123 height 16
click at [449, 255] on input "text" at bounding box center [489, 258] width 123 height 16
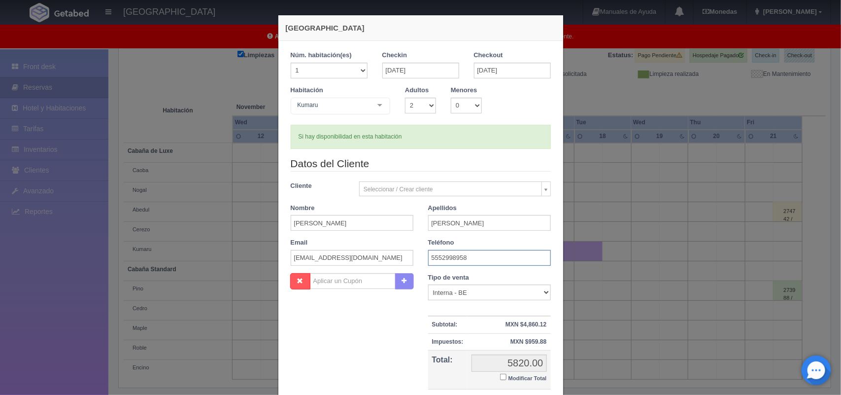
type input "5552998958"
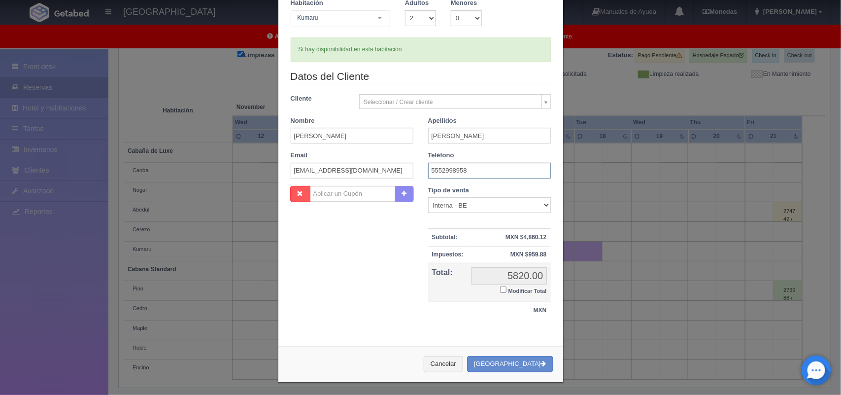
scroll to position [90, 0]
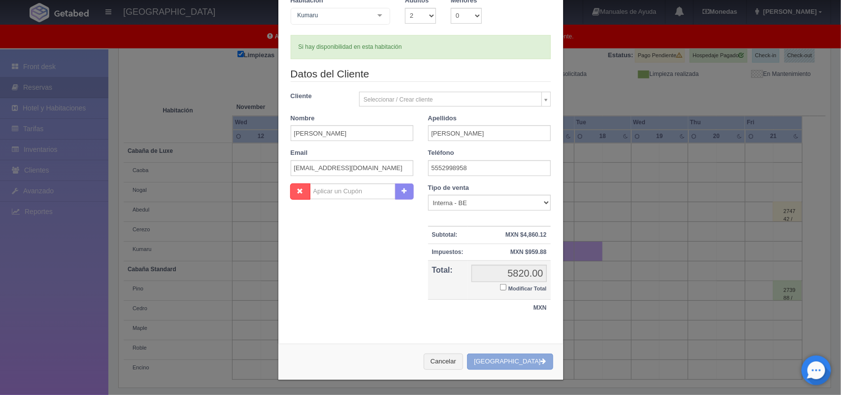
click at [523, 361] on button "[GEOGRAPHIC_DATA]" at bounding box center [510, 361] width 86 height 16
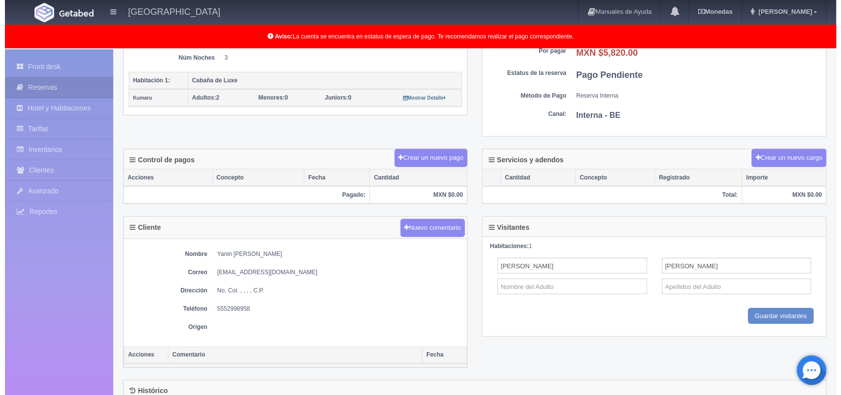
scroll to position [217, 0]
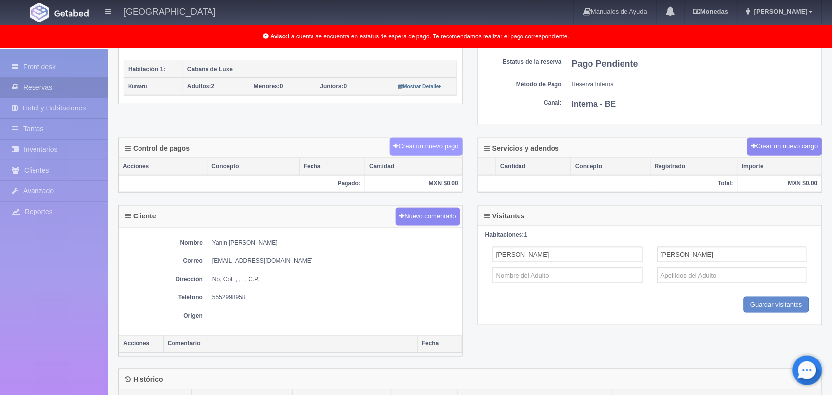
click at [446, 143] on button "Crear un nuevo pago" at bounding box center [426, 146] width 73 height 18
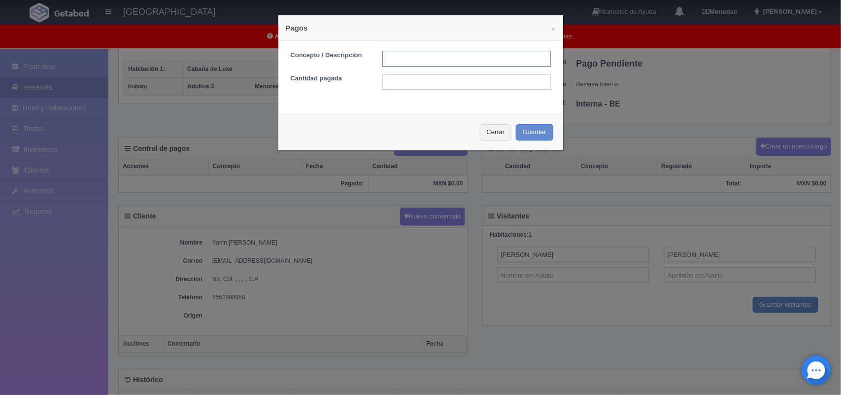
click at [415, 55] on input "text" at bounding box center [466, 59] width 168 height 16
type input "Pago transferencia 15/10/2025"
click at [451, 79] on input "text" at bounding box center [466, 82] width 168 height 16
type input "2910"
click at [533, 135] on button "Guardar" at bounding box center [534, 132] width 37 height 16
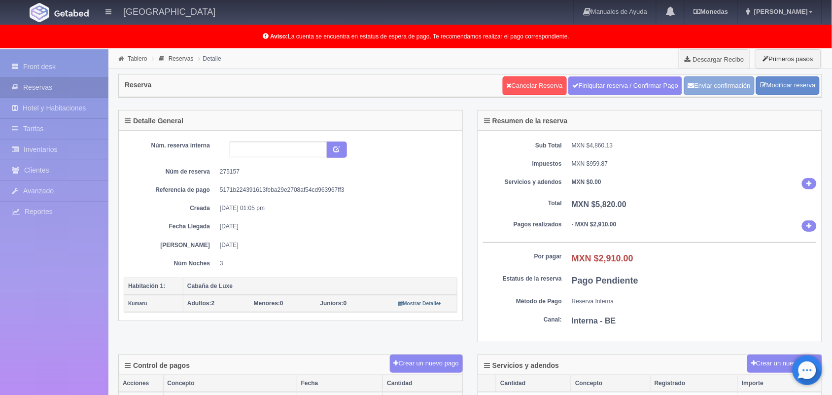
click at [739, 82] on button "Enviar confirmación" at bounding box center [719, 85] width 70 height 19
click at [140, 61] on link "Tablero" at bounding box center [137, 58] width 19 height 7
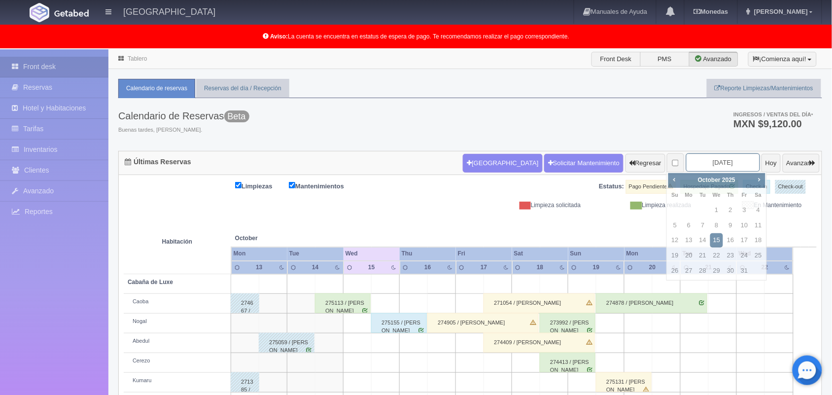
click at [717, 160] on input "[DATE]" at bounding box center [723, 162] width 74 height 18
click at [758, 179] on span "Next" at bounding box center [759, 179] width 8 height 8
click at [736, 239] on link "13" at bounding box center [730, 240] width 13 height 14
type input "[DATE]"
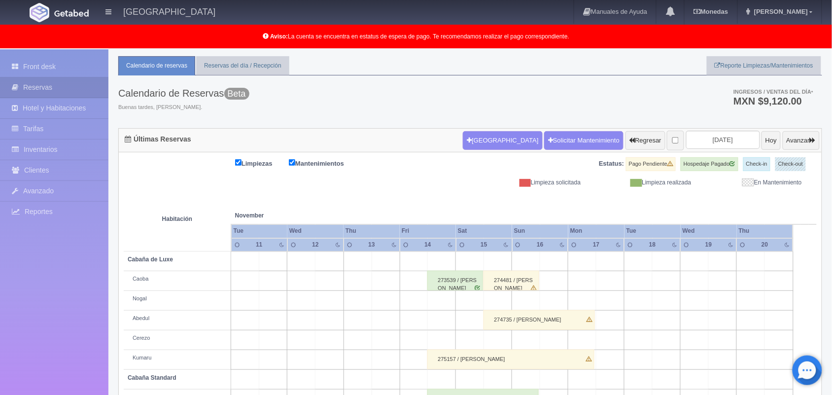
scroll to position [24, 0]
click at [703, 129] on form "Nueva Reserva Solicitar Mantenimiento Regresar 2025-11-13 Hoy Avanzar" at bounding box center [641, 139] width 357 height 21
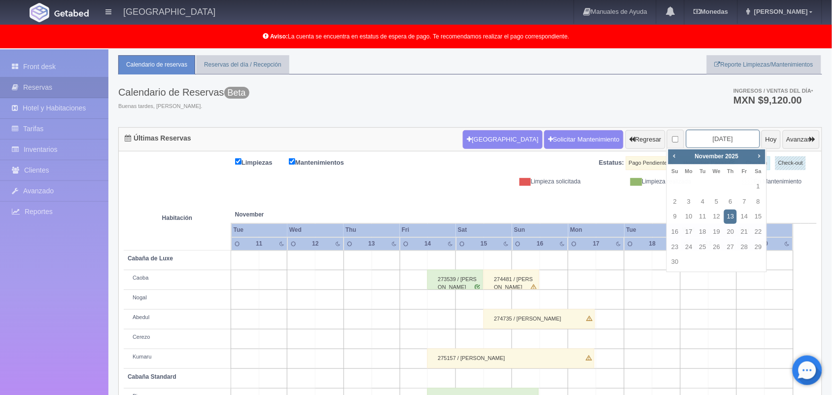
click at [708, 132] on input "2025-11-13" at bounding box center [723, 139] width 74 height 18
click at [678, 154] on link "Prev" at bounding box center [674, 155] width 11 height 11
click at [704, 217] on link "14" at bounding box center [702, 216] width 13 height 14
type input "2025-10-14"
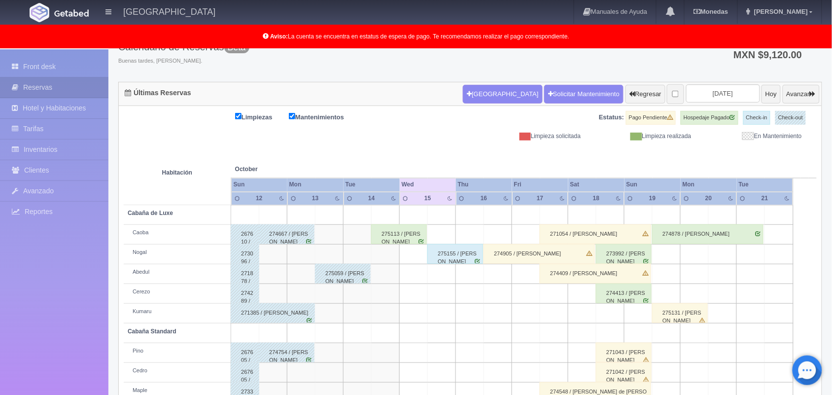
scroll to position [75, 0]
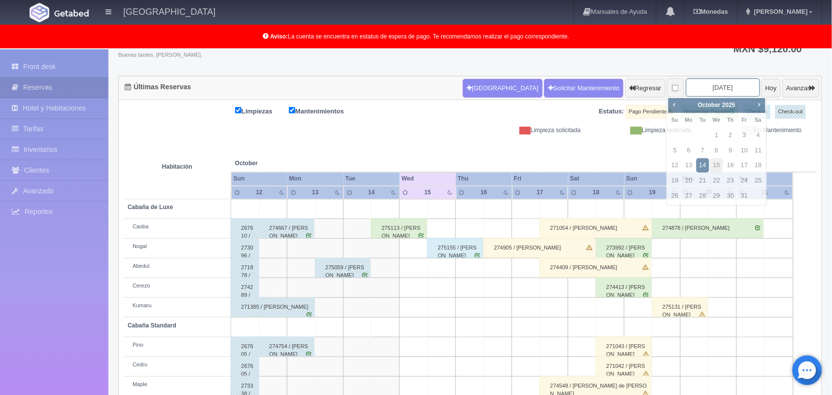
click at [730, 89] on input "[DATE]" at bounding box center [723, 87] width 74 height 18
click at [755, 105] on span "Next" at bounding box center [759, 104] width 8 height 8
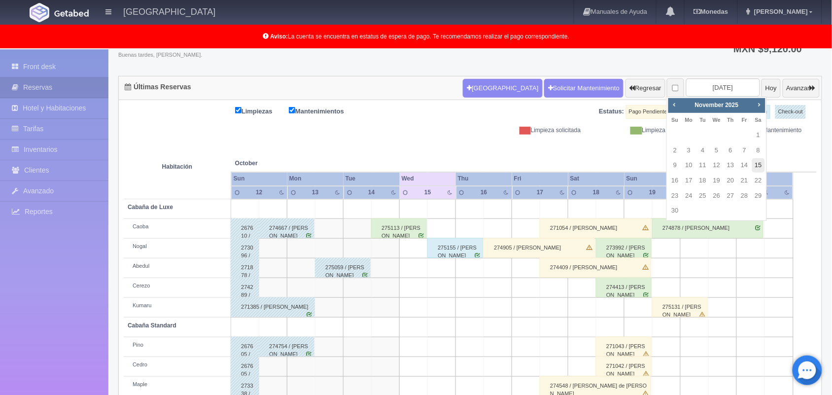
click at [757, 166] on link "15" at bounding box center [758, 165] width 13 height 14
type input "[DATE]"
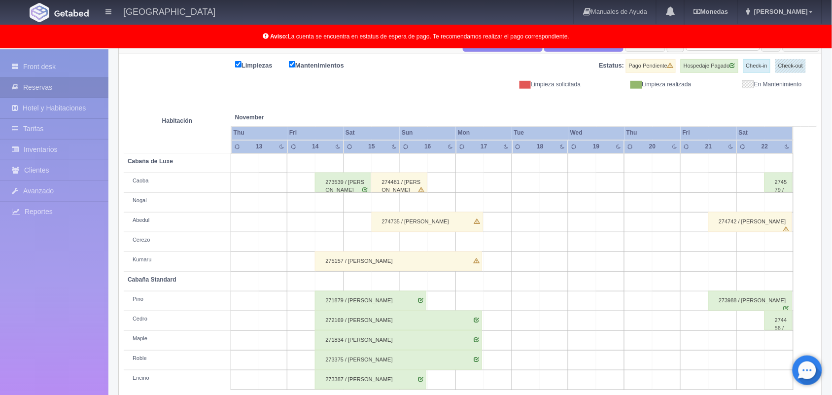
scroll to position [137, 0]
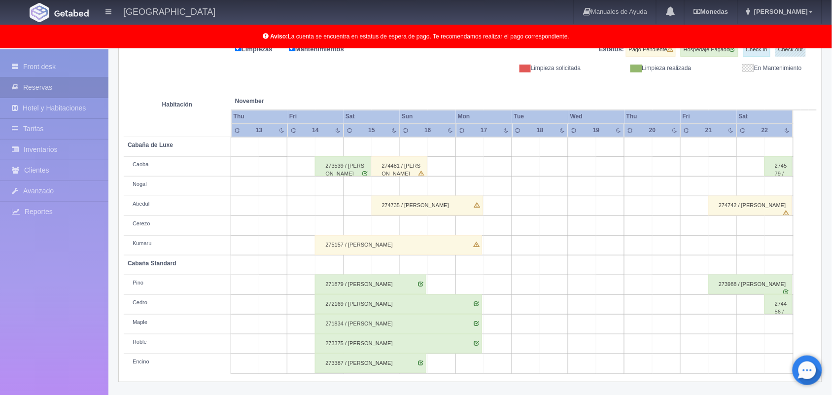
click at [361, 226] on td at bounding box center [357, 226] width 28 height 20
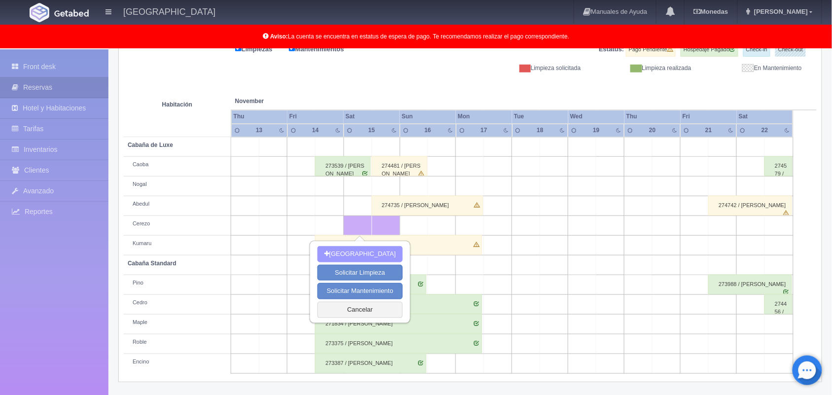
click at [355, 251] on button "[GEOGRAPHIC_DATA]" at bounding box center [359, 254] width 85 height 16
type input "15-11-2025"
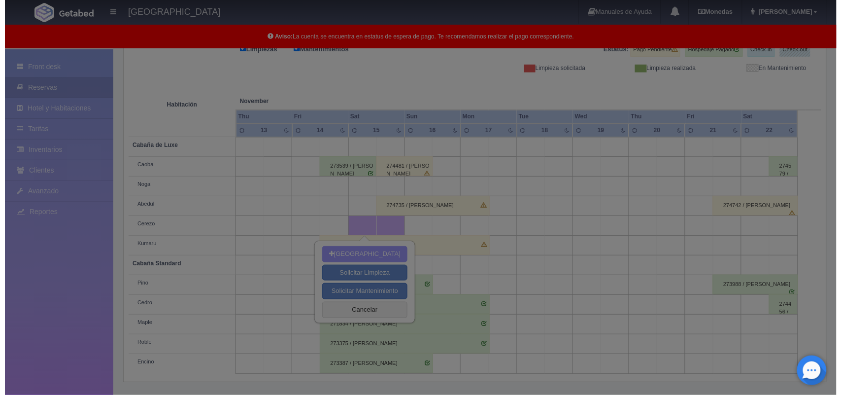
scroll to position [136, 0]
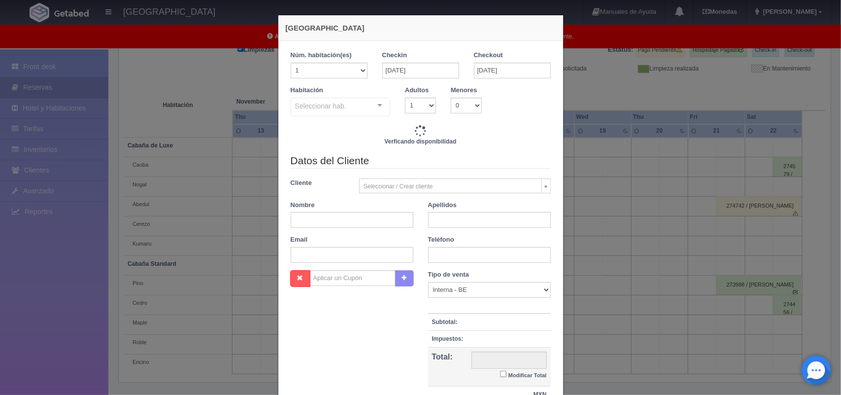
checkbox input "false"
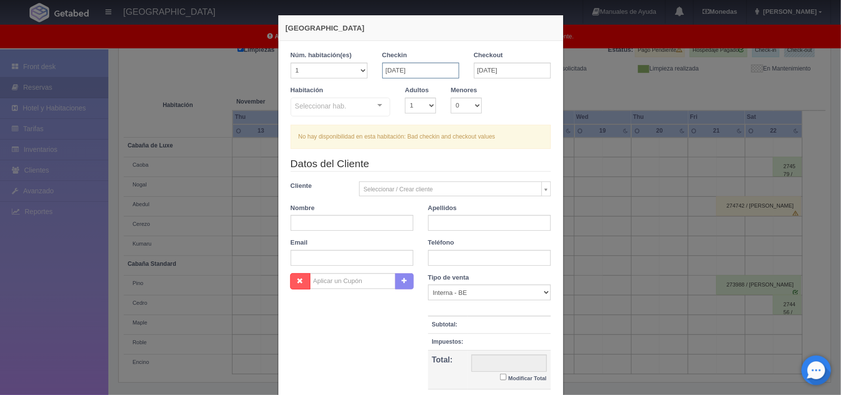
click at [420, 65] on input "[DATE]" at bounding box center [420, 71] width 77 height 16
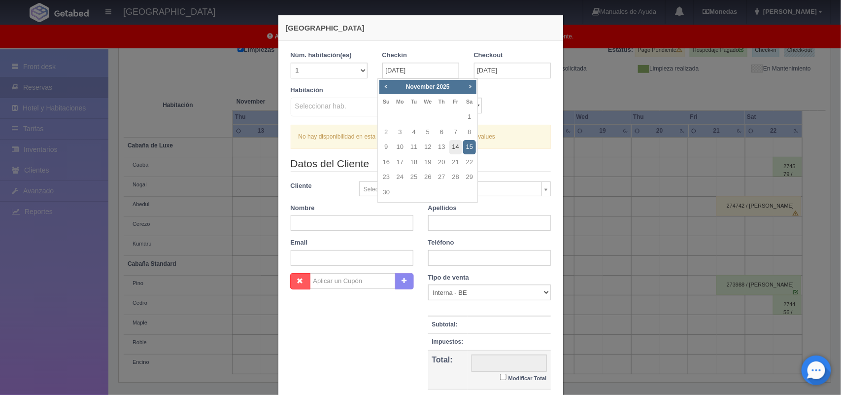
click at [456, 151] on link "14" at bounding box center [455, 147] width 13 height 14
type input "[DATE]"
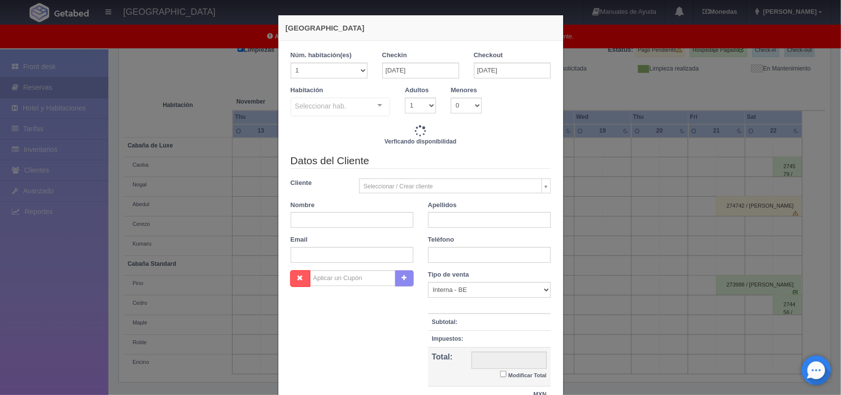
checkbox input "false"
type input "1800.00"
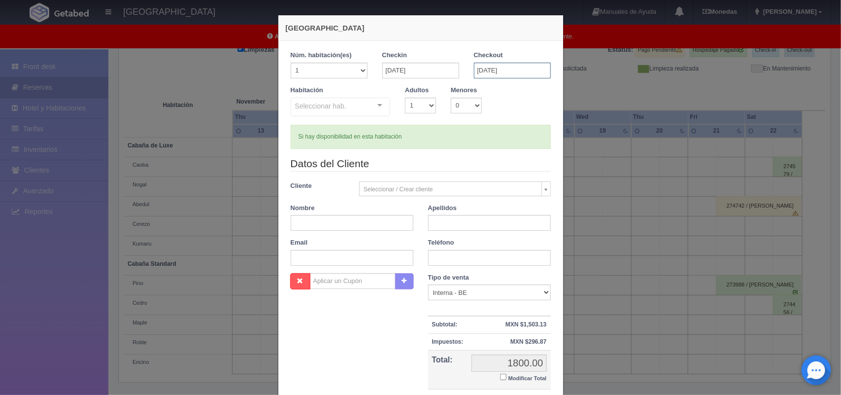
click at [516, 74] on input "15-11-2025" at bounding box center [512, 71] width 77 height 16
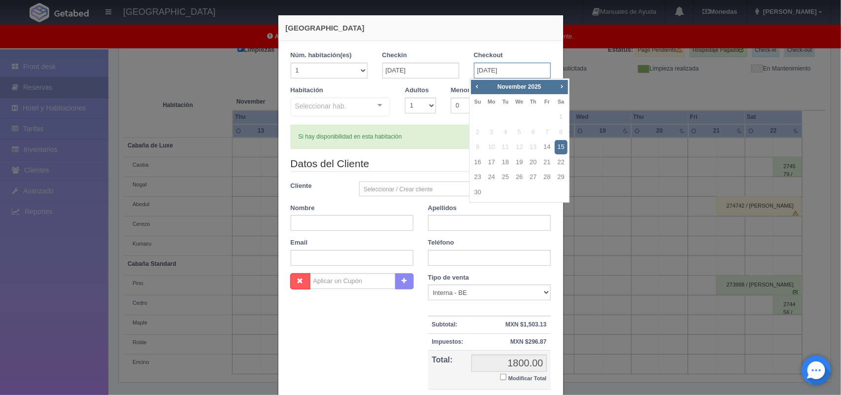
checkbox input "false"
click at [481, 162] on link "16" at bounding box center [477, 162] width 13 height 14
type input "16-11-2025"
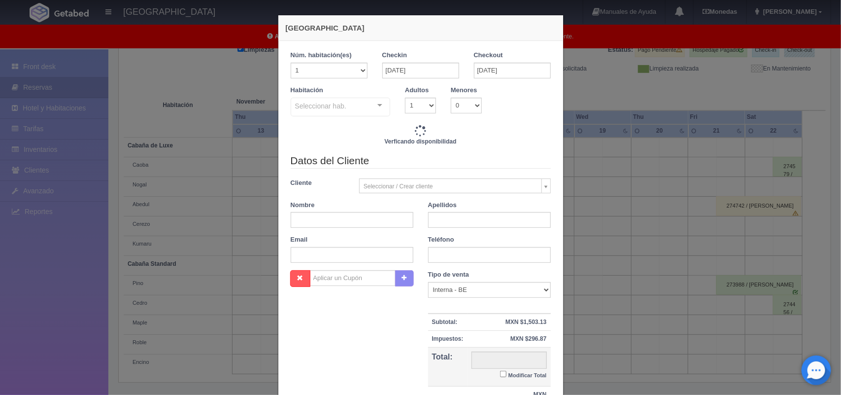
checkbox input "false"
type input "4020.00"
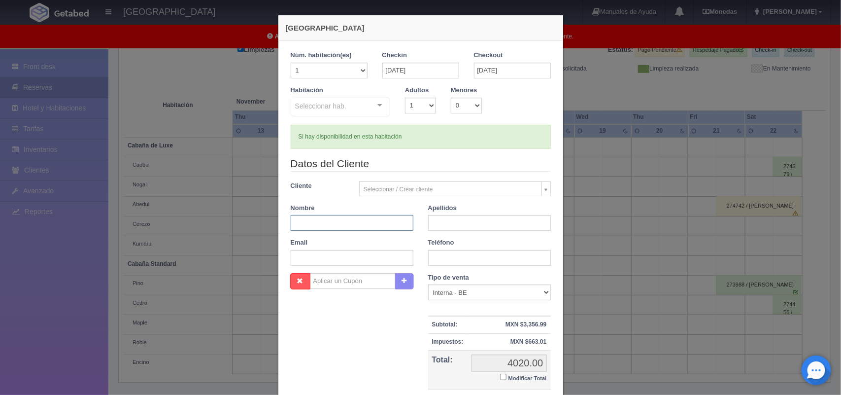
checkbox input "false"
click at [401, 223] on input "text" at bounding box center [352, 223] width 123 height 16
type input "Alma Edith"
click at [434, 227] on input "text" at bounding box center [489, 223] width 123 height 16
type input "Maldonado Vega"
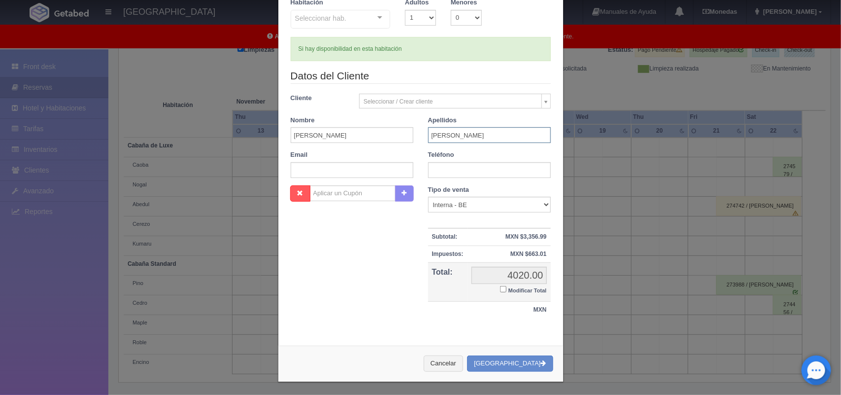
scroll to position [90, 0]
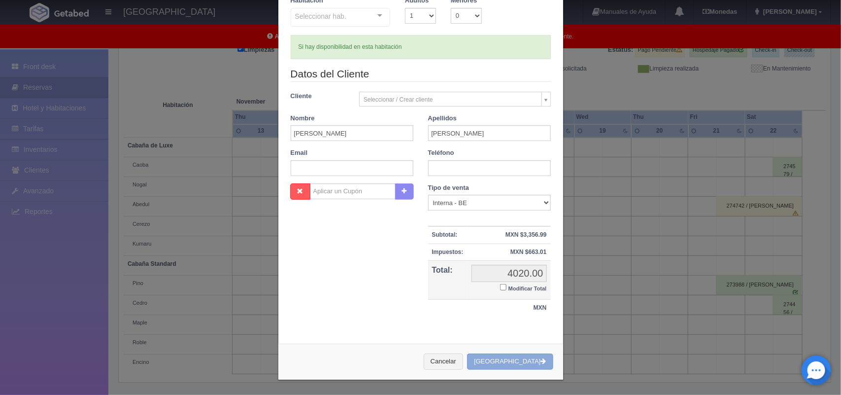
click at [531, 354] on button "[GEOGRAPHIC_DATA]" at bounding box center [510, 361] width 86 height 16
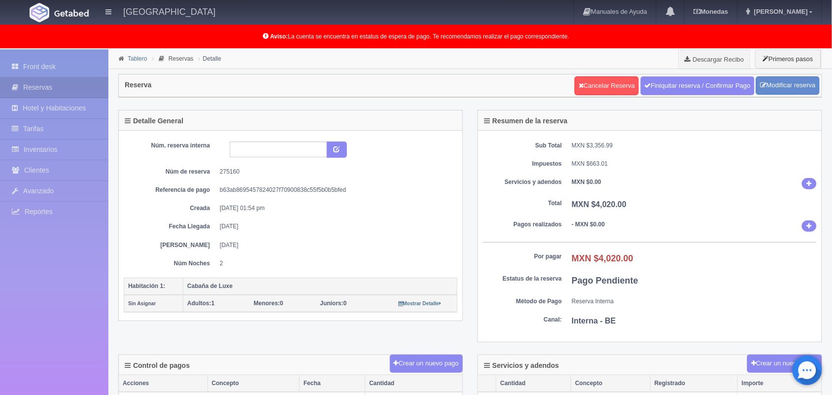
click at [146, 57] on link "Tablero" at bounding box center [137, 58] width 19 height 7
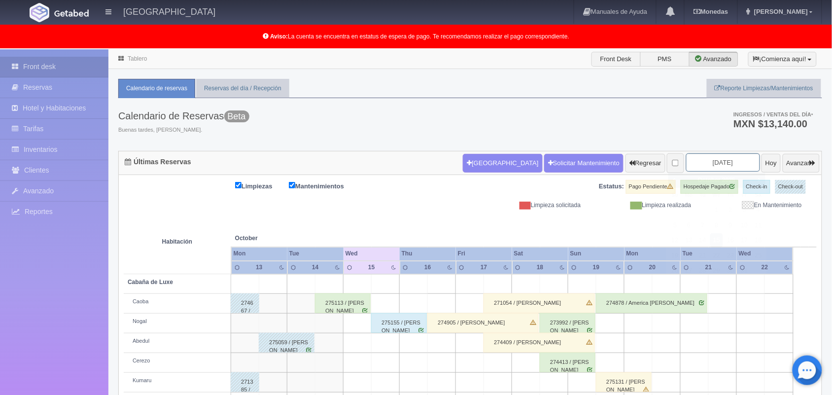
click at [727, 161] on input "2025-10-15" at bounding box center [723, 162] width 74 height 18
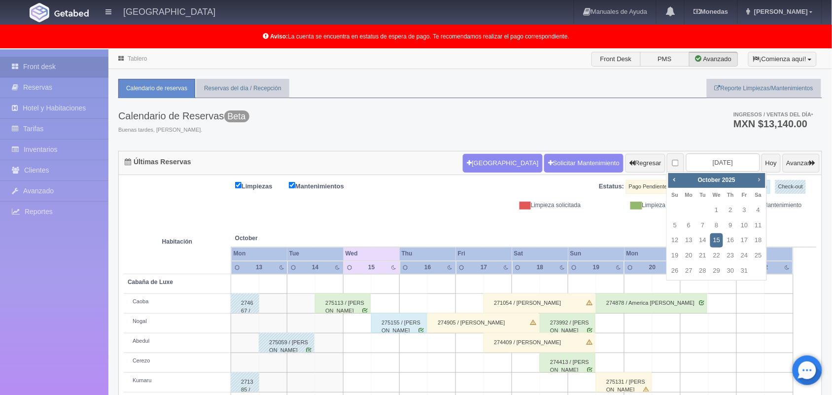
click at [756, 183] on link "Next" at bounding box center [758, 179] width 11 height 11
click at [754, 242] on link "15" at bounding box center [758, 240] width 13 height 14
type input "[DATE]"
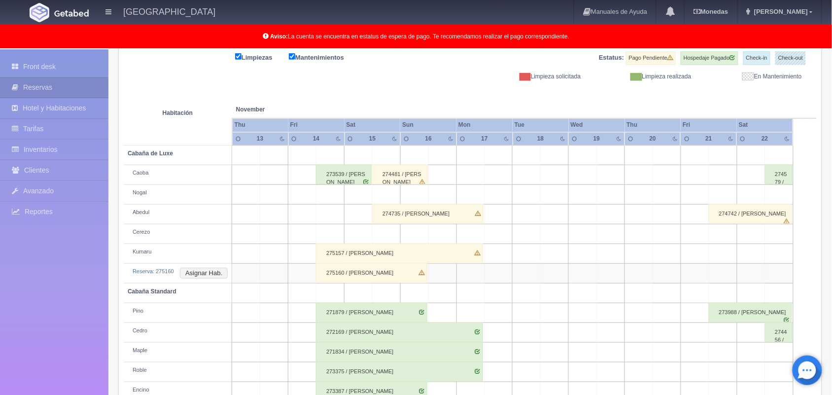
scroll to position [138, 0]
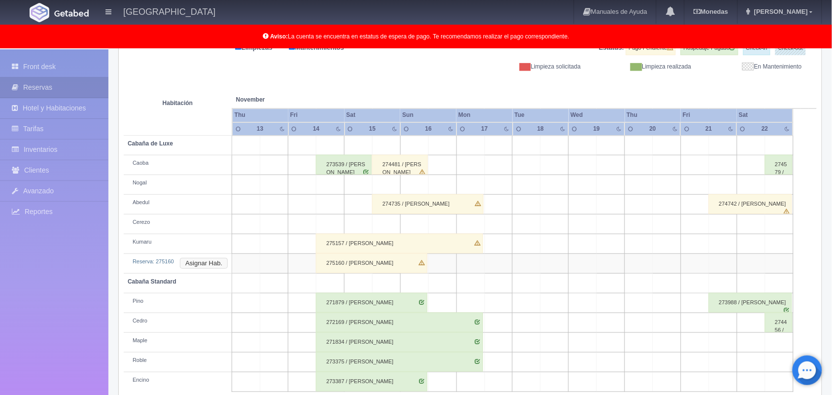
click at [204, 259] on button "Asignar Hab." at bounding box center [204, 263] width 48 height 11
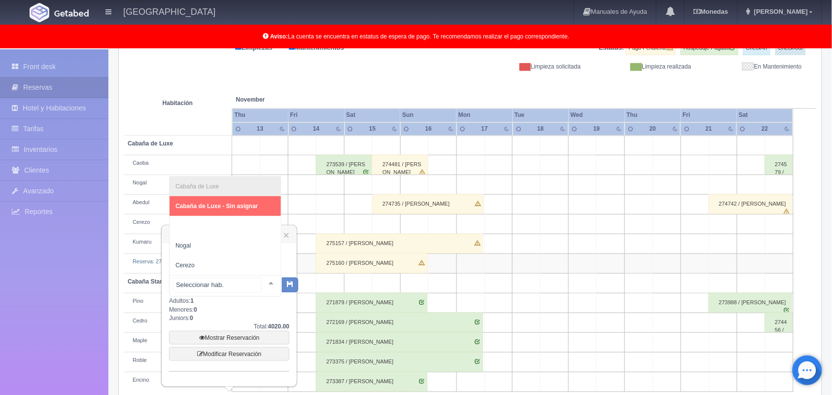
click at [265, 282] on div at bounding box center [271, 282] width 20 height 15
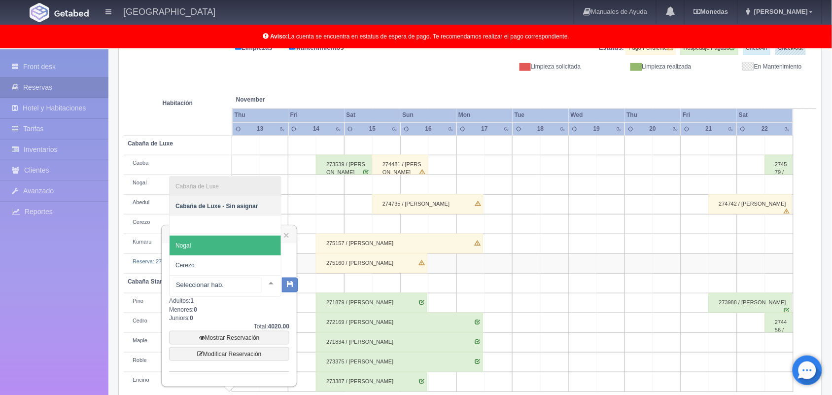
click at [183, 240] on span "Nogal" at bounding box center [224, 245] width 111 height 20
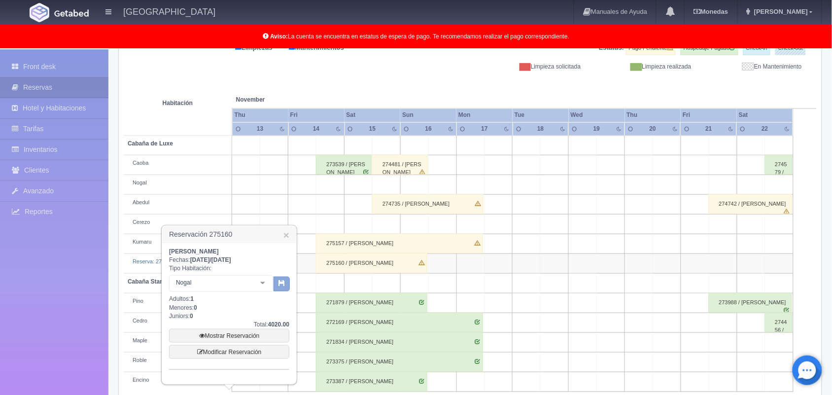
click at [280, 283] on icon "button" at bounding box center [281, 282] width 6 height 6
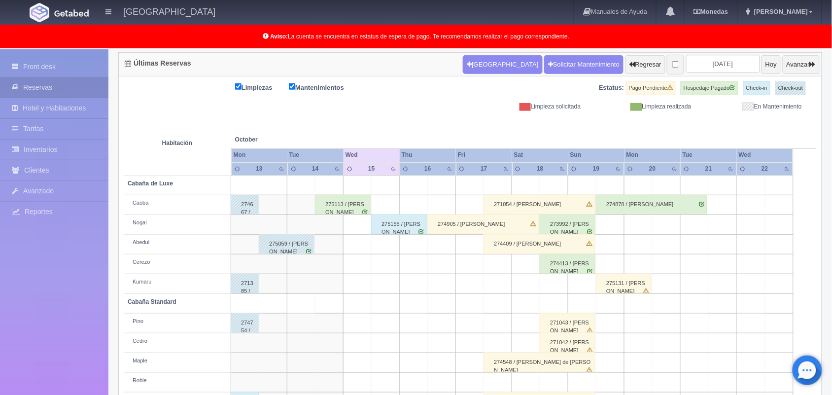
scroll to position [99, 0]
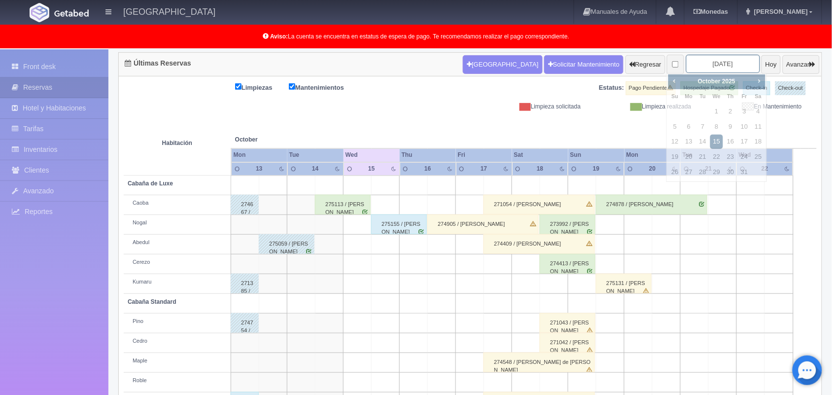
click at [722, 65] on input "2025-10-15" at bounding box center [723, 64] width 74 height 18
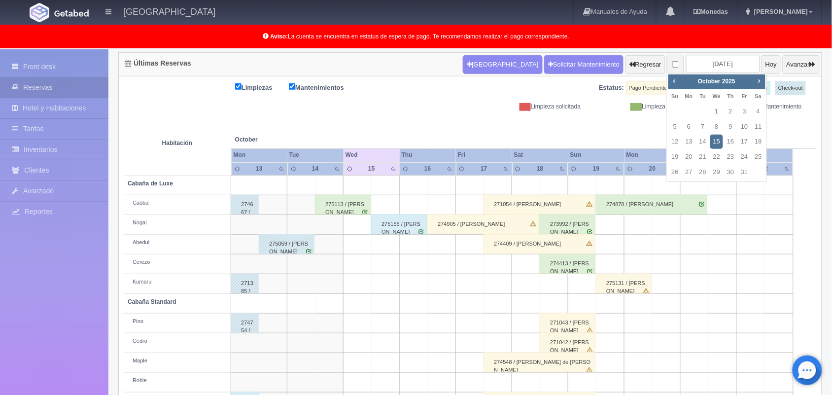
click at [752, 78] on div "Prev Next October 2025" at bounding box center [716, 81] width 97 height 15
click at [756, 80] on span "Next" at bounding box center [759, 81] width 8 height 8
click at [753, 140] on link "15" at bounding box center [758, 141] width 13 height 14
type input "2025-11-15"
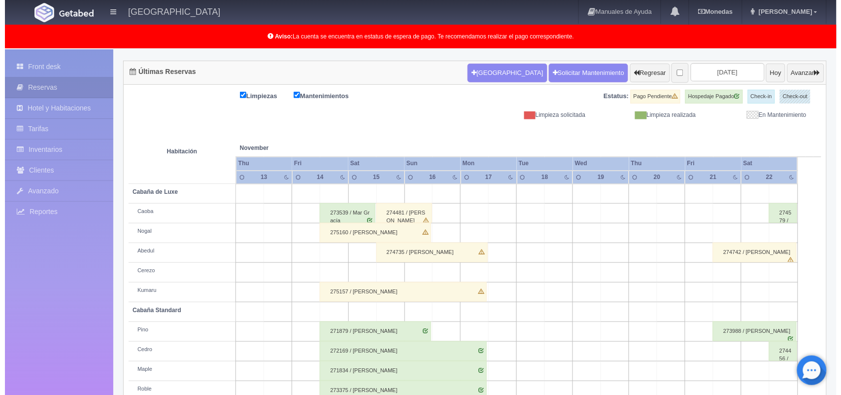
scroll to position [95, 0]
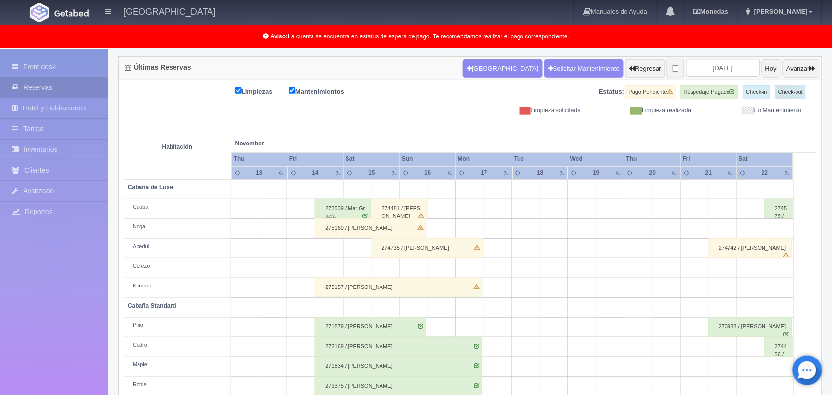
click at [366, 267] on td at bounding box center [357, 268] width 28 height 20
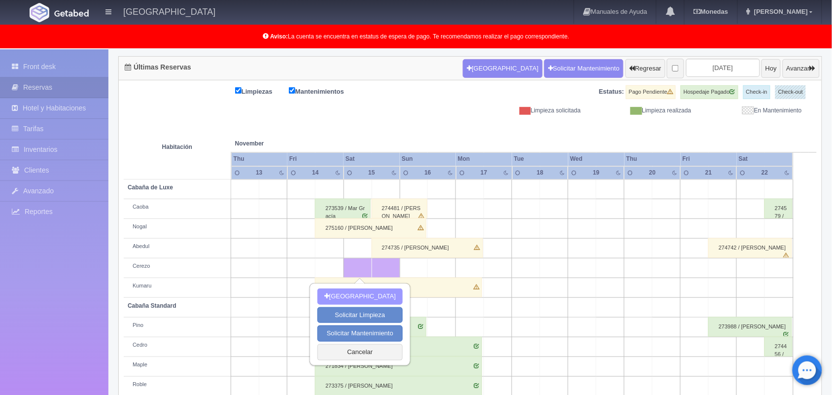
click at [358, 298] on button "[GEOGRAPHIC_DATA]" at bounding box center [359, 296] width 85 height 16
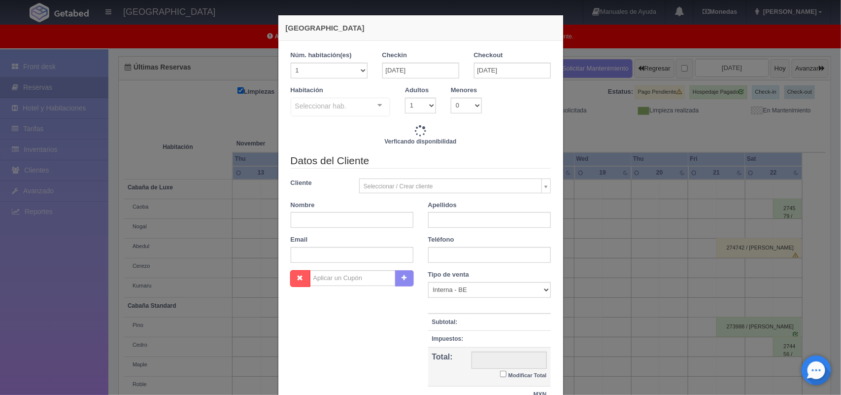
checkbox input "false"
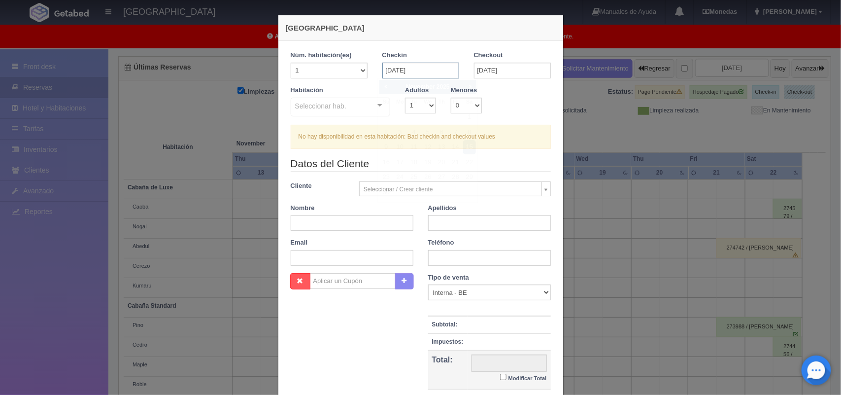
click at [442, 72] on input "15-11-2025" at bounding box center [420, 71] width 77 height 16
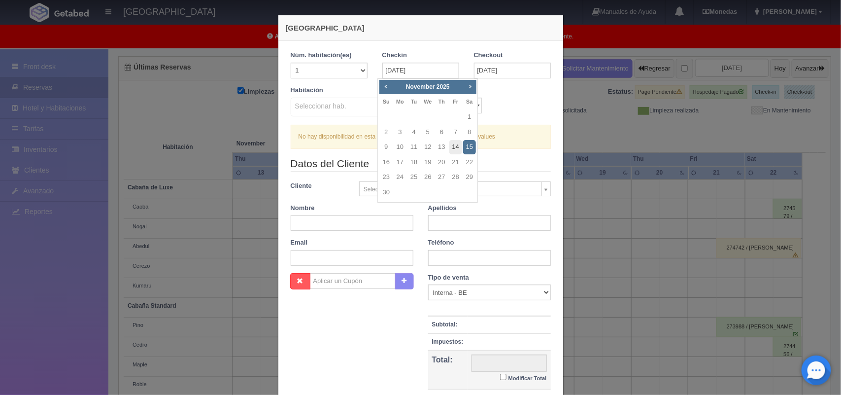
click at [454, 143] on link "14" at bounding box center [455, 147] width 13 height 14
type input "[DATE]"
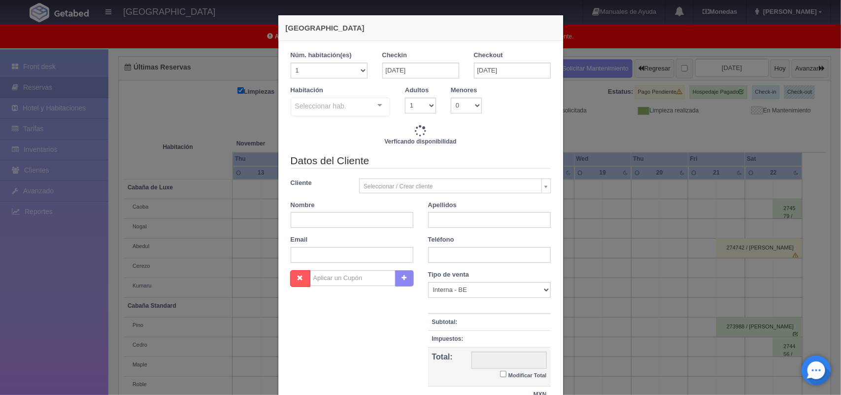
checkbox input "false"
type input "1800.00"
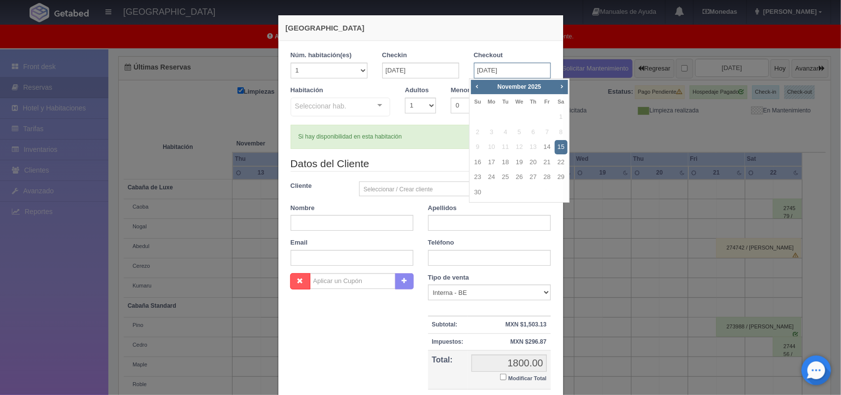
click at [506, 68] on input "15-11-2025" at bounding box center [512, 71] width 77 height 16
checkbox input "false"
click at [480, 160] on link "16" at bounding box center [477, 162] width 13 height 14
type input "[DATE]"
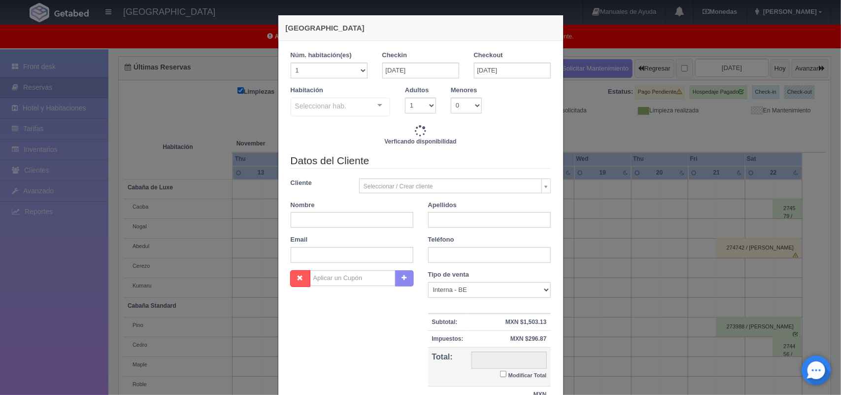
checkbox input "false"
type input "4020.00"
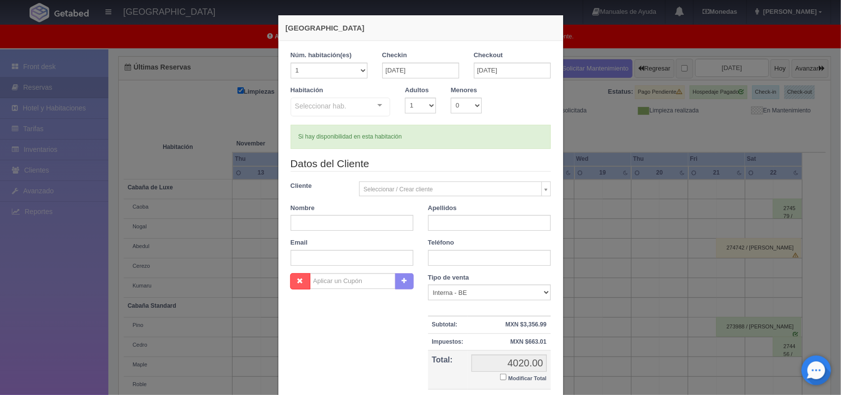
checkbox input "false"
click at [374, 223] on input "text" at bounding box center [352, 223] width 123 height 16
type input "Alma Edith"
click at [437, 227] on input "text" at bounding box center [489, 223] width 123 height 16
type input "Maldonado Vega"
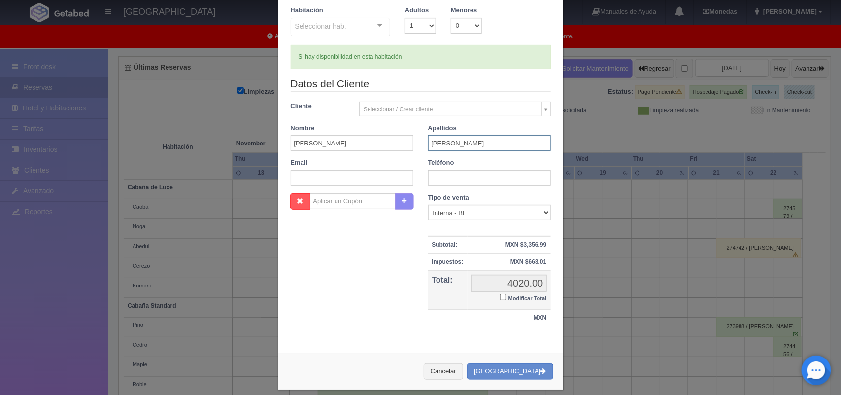
scroll to position [82, 0]
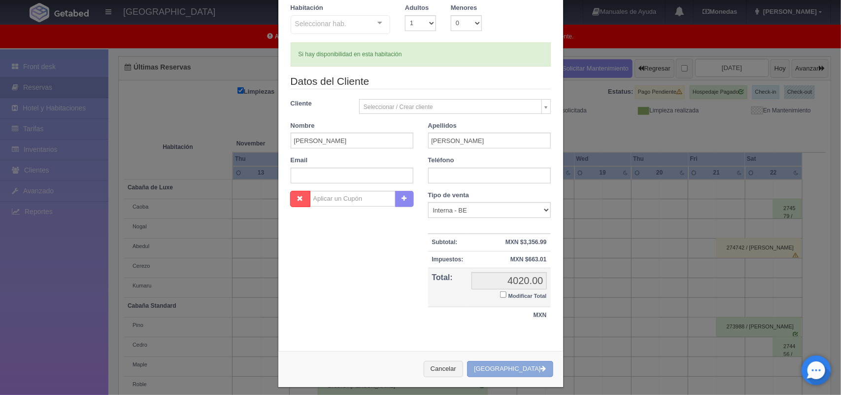
click at [535, 363] on button "[GEOGRAPHIC_DATA]" at bounding box center [510, 369] width 86 height 16
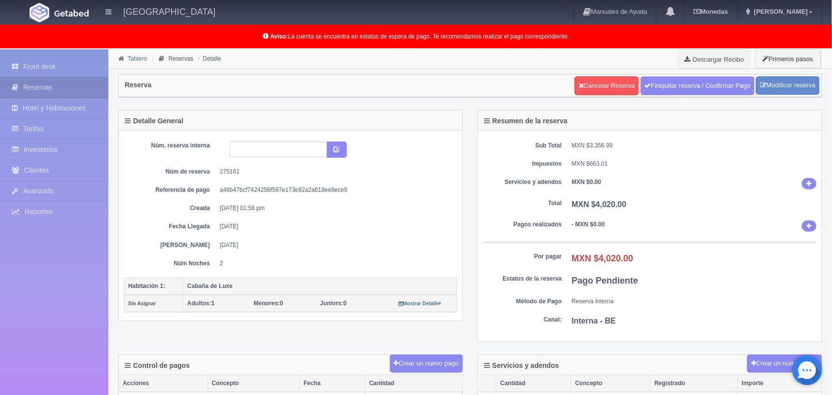
click at [141, 62] on link "Tablero" at bounding box center [137, 58] width 19 height 7
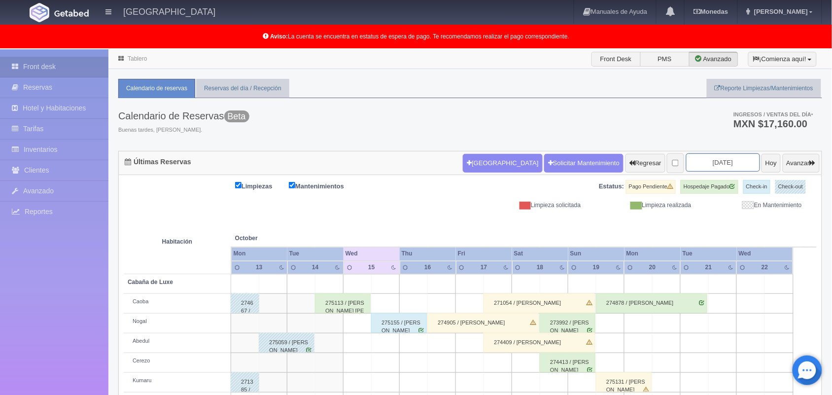
click at [735, 165] on input "[DATE]" at bounding box center [723, 162] width 74 height 18
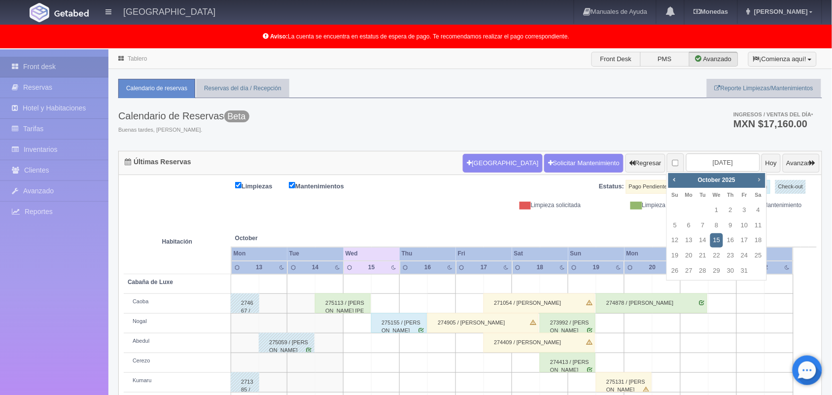
click at [762, 180] on span "Next" at bounding box center [759, 179] width 8 height 8
click at [755, 215] on link "1" at bounding box center [758, 210] width 13 height 14
type input "[DATE]"
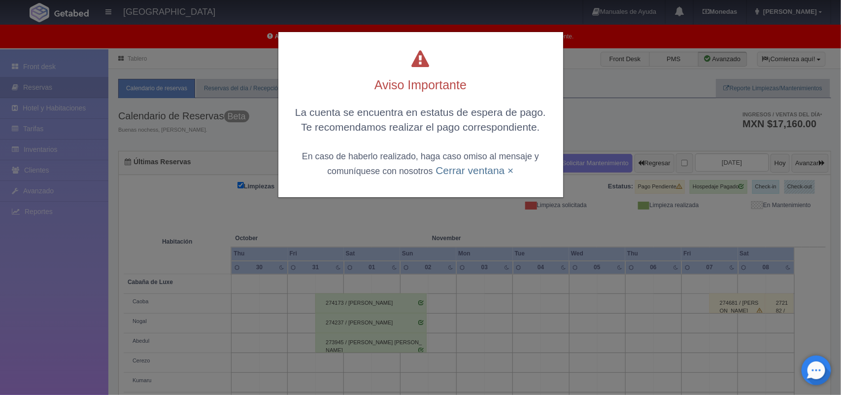
click at [544, 257] on div "Aviso Importante La cuenta se encuentra en estatus de espera de pago. Te recome…" at bounding box center [420, 197] width 841 height 395
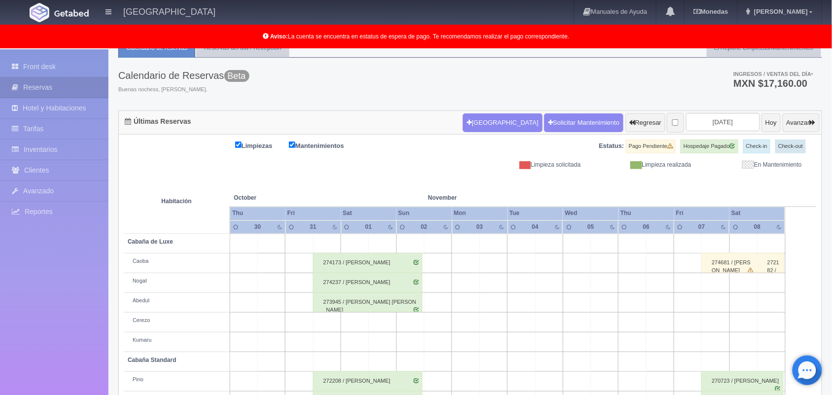
scroll to position [59, 0]
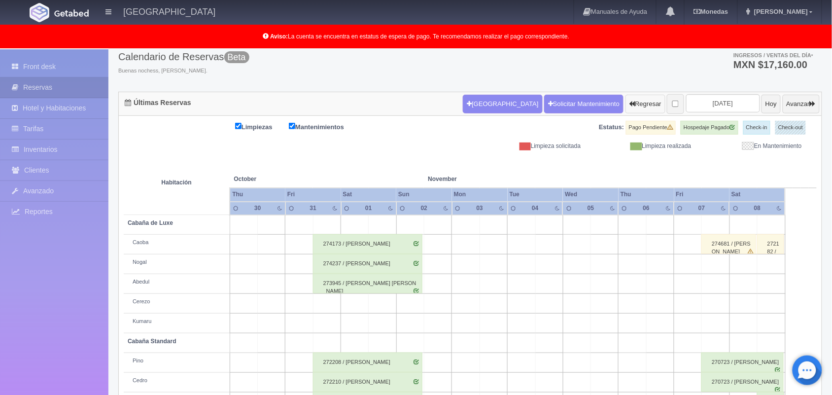
click at [625, 109] on button "Regresar" at bounding box center [645, 104] width 40 height 19
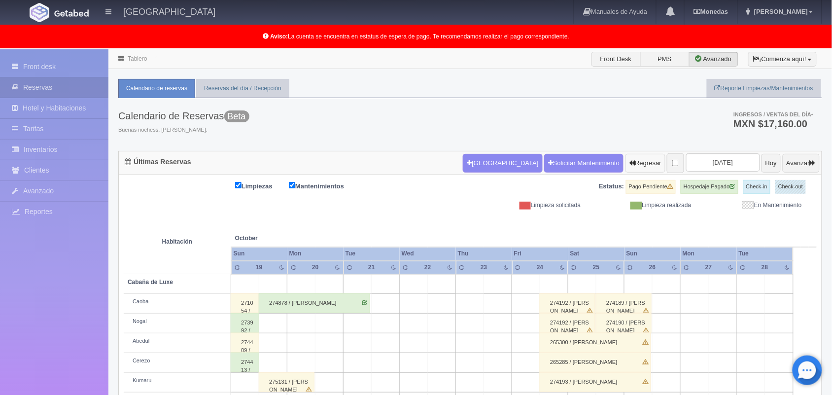
click at [630, 161] on button "Regresar" at bounding box center [645, 163] width 40 height 19
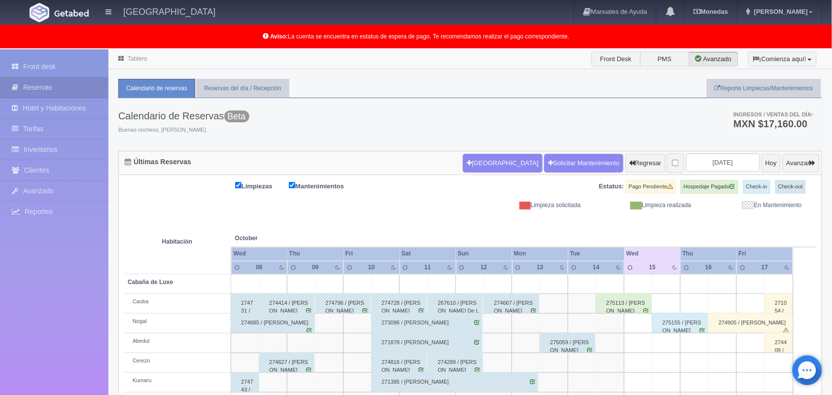
click at [629, 303] on div "275113 / [PERSON_NAME]" at bounding box center [624, 303] width 56 height 20
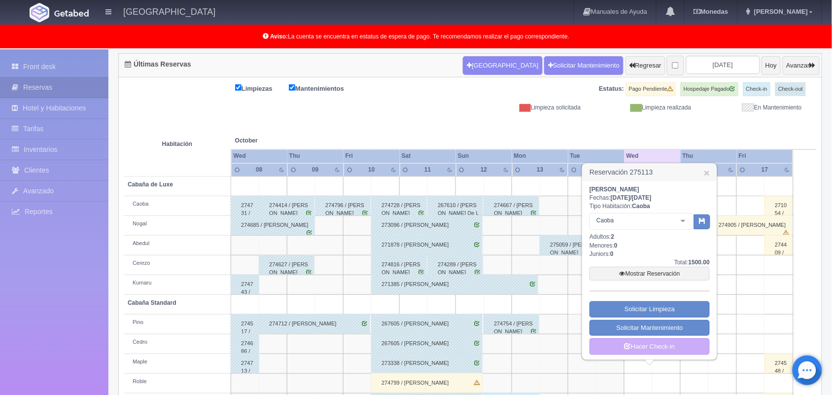
scroll to position [100, 0]
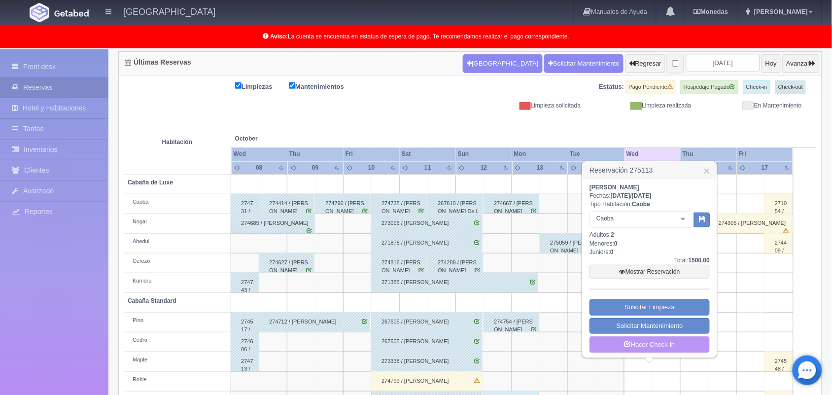
click at [634, 350] on link "Hacer Check-in" at bounding box center [649, 344] width 120 height 17
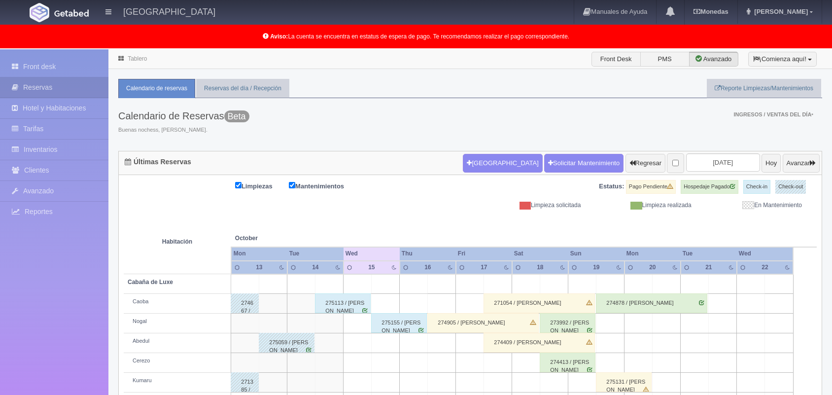
scroll to position [99, 0]
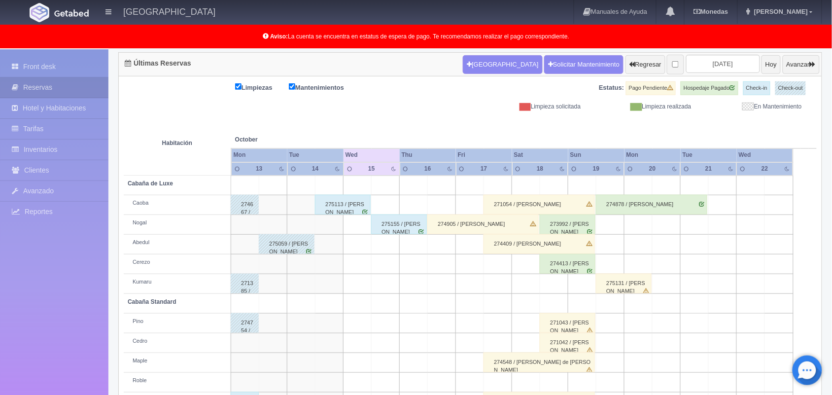
click at [345, 210] on div "275113 / Lorena Gabriela Gutierrez Hernández" at bounding box center [343, 205] width 56 height 20
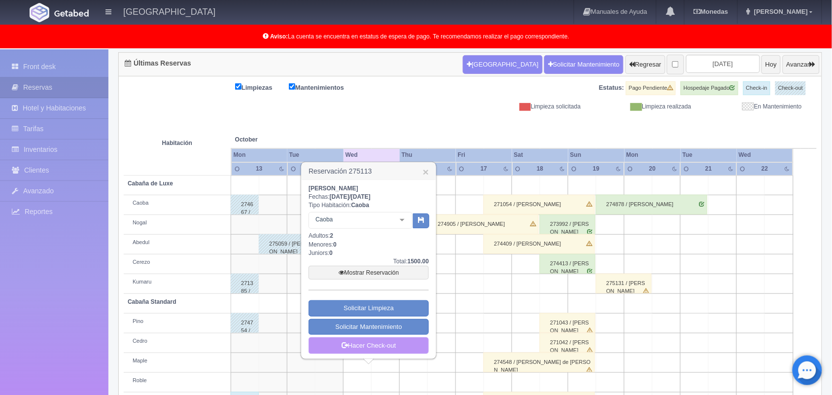
click at [372, 346] on link "Hacer Check-out" at bounding box center [368, 345] width 120 height 17
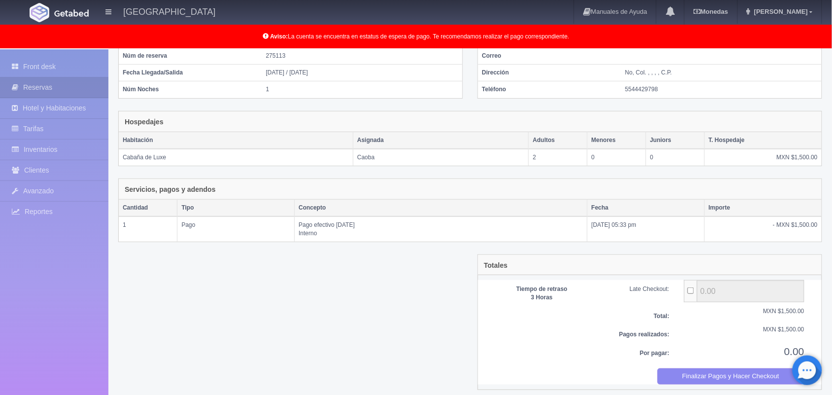
scroll to position [107, 0]
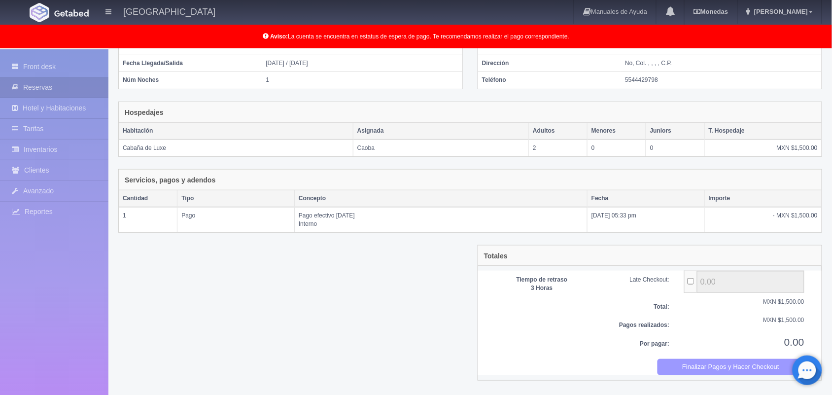
click at [730, 370] on button "Finalizar Pagos y Hacer Checkout" at bounding box center [730, 367] width 147 height 16
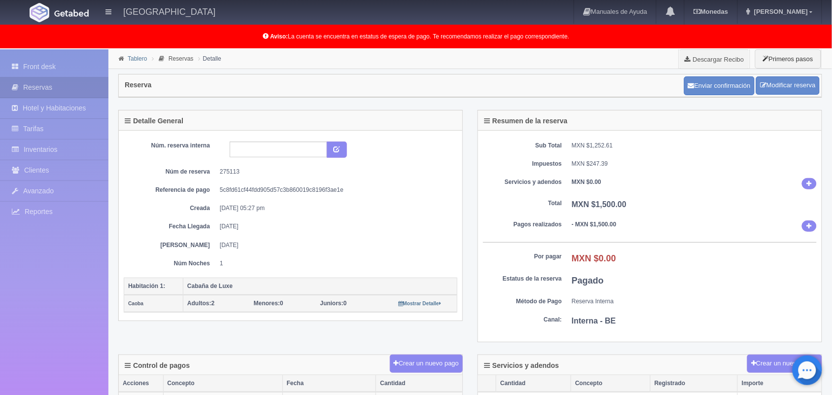
click at [138, 59] on link "Tablero" at bounding box center [137, 58] width 19 height 7
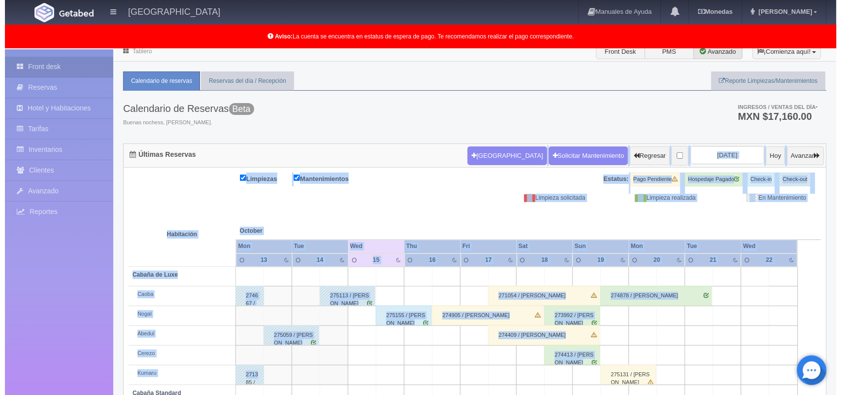
scroll to position [23, 0]
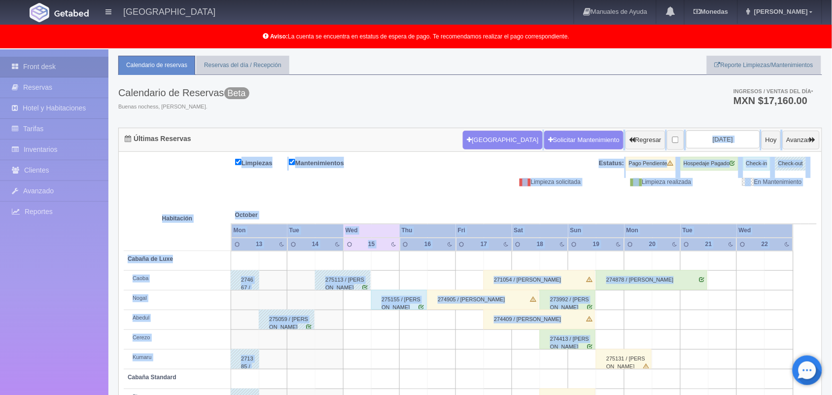
drag, startPoint x: 350, startPoint y: 155, endPoint x: 294, endPoint y: 351, distance: 203.3
click at [294, 351] on div "Últimas Reservas Nueva Reserva Solicitar Mantenimiento Regresar 2025-10-15 Hoy …" at bounding box center [469, 312] width 703 height 368
click at [294, 351] on td at bounding box center [301, 359] width 28 height 20
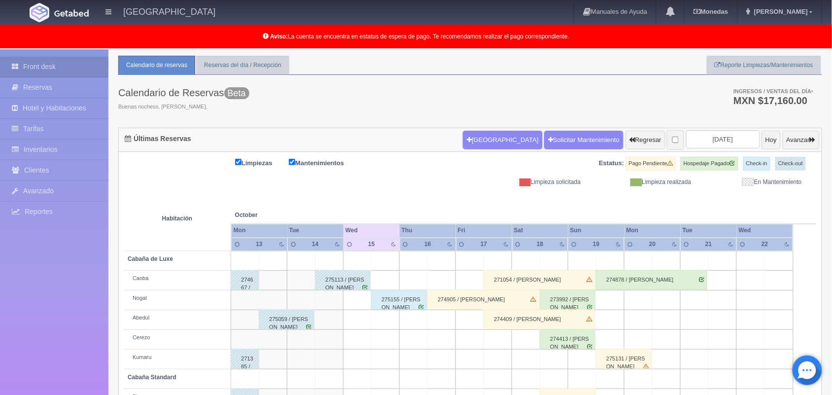
click at [392, 360] on td at bounding box center [385, 359] width 28 height 20
click at [391, 382] on button "[GEOGRAPHIC_DATA]" at bounding box center [387, 387] width 85 height 16
type input "15-10-2025"
type input "16-10-2025"
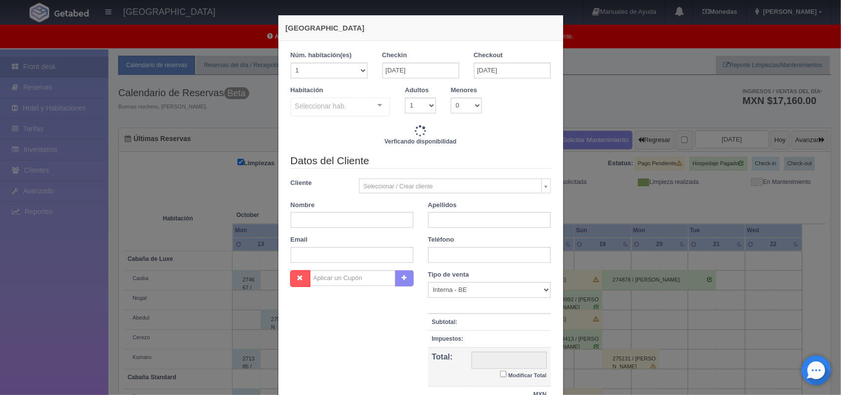
checkbox input "false"
type input "1500.00"
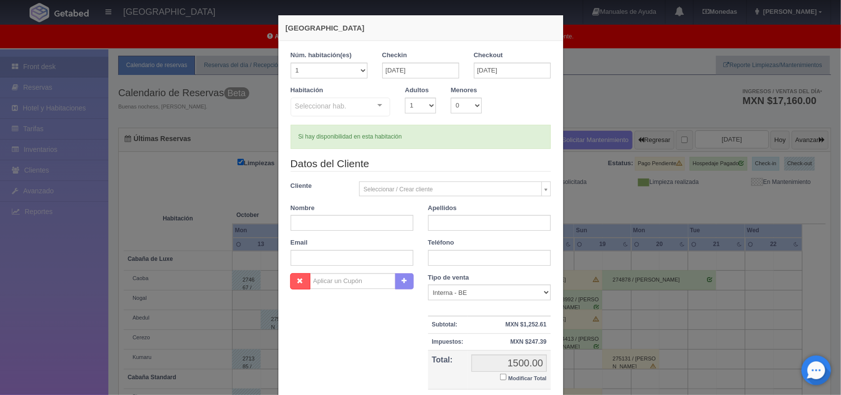
checkbox input "false"
click at [363, 254] on input "text" at bounding box center [352, 258] width 123 height 16
click at [311, 216] on input "text" at bounding box center [352, 223] width 123 height 16
type input "Alitzel Guadalupe"
type input "Lopez Sabalza"
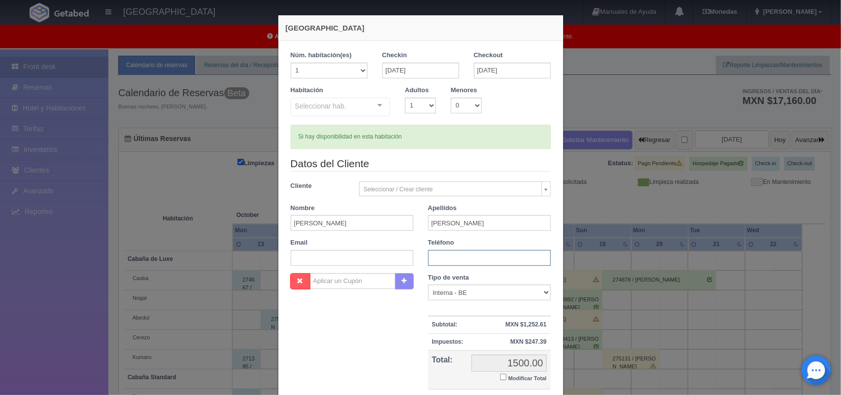
click at [433, 264] on input "text" at bounding box center [489, 258] width 123 height 16
drag, startPoint x: 433, startPoint y: 264, endPoint x: 383, endPoint y: 112, distance: 159.2
click at [383, 112] on form "1 Núm. habitación(es) 1 2 3 4 5 6 7 8 9 10 11 12 13 14 15 16 17 18 19 20 Checki…" at bounding box center [421, 233] width 260 height 365
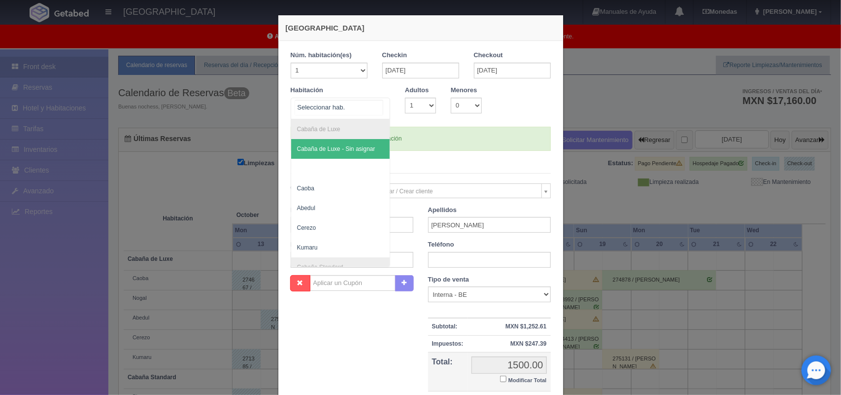
click at [383, 112] on div "Cabaña de Luxe Cabaña de Luxe - Sin asignar Caoba Abedul Cerezo Kumaru Cabaña S…" at bounding box center [341, 109] width 100 height 22
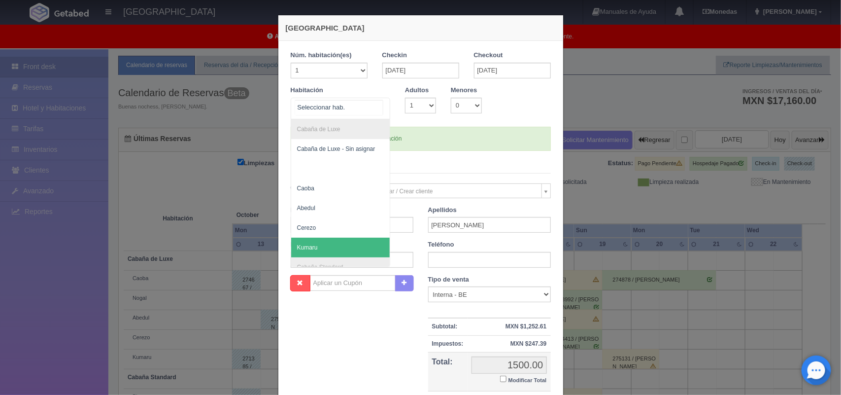
click at [315, 242] on span "Kumaru" at bounding box center [340, 247] width 99 height 20
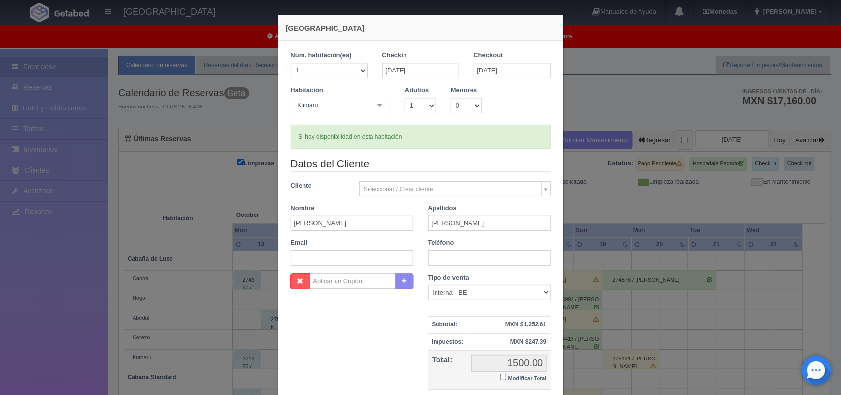
checkbox input "false"
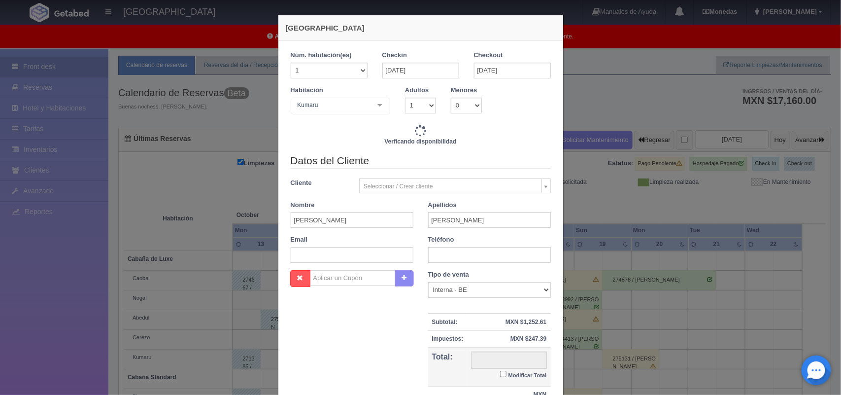
type input "1500.00"
checkbox input "false"
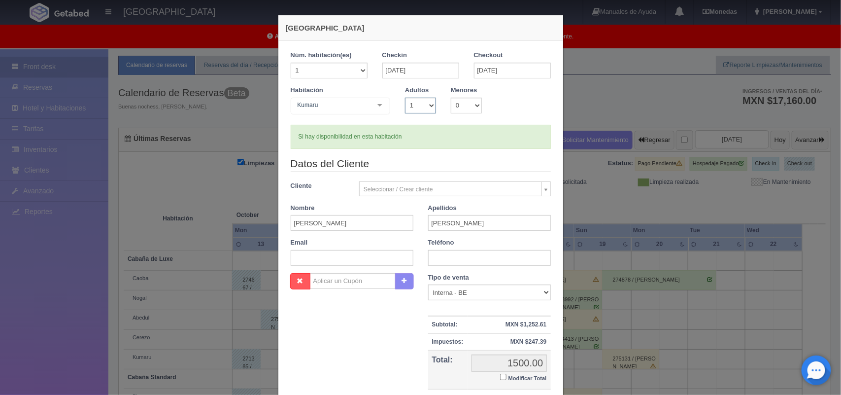
click at [420, 99] on select "1 2 3 4 5 6 7 8 9 10" at bounding box center [420, 106] width 31 height 16
select select "2"
click at [405, 98] on select "1 2 3 4 5 6 7 8 9 10" at bounding box center [420, 106] width 31 height 16
checkbox input "false"
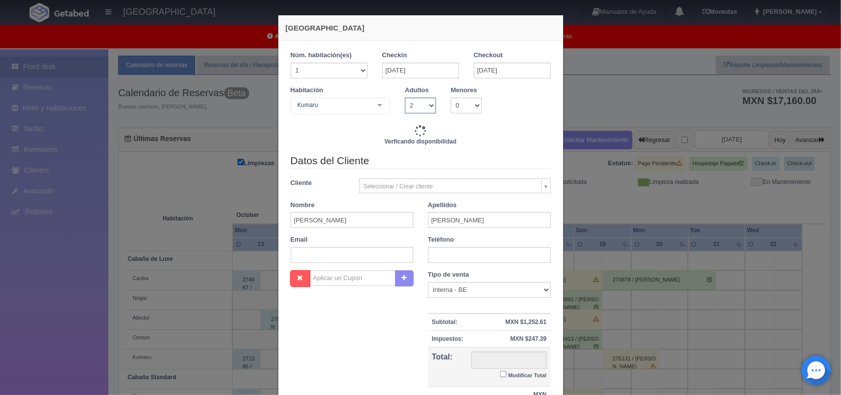
type input "1500.00"
checkbox input "false"
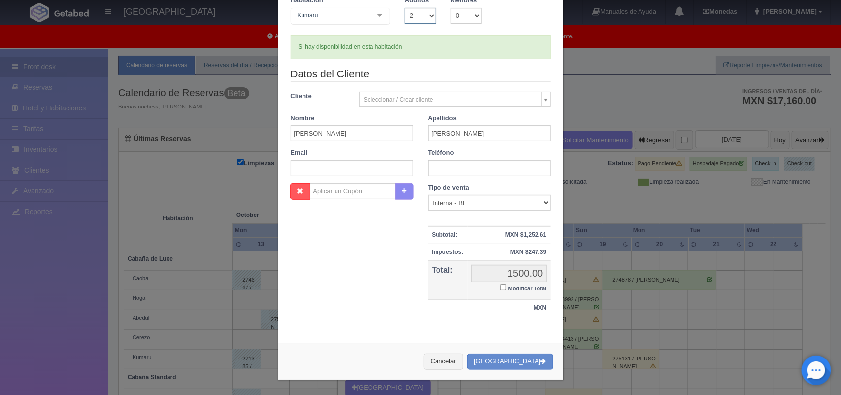
scroll to position [90, 0]
click at [491, 168] on input "text" at bounding box center [489, 168] width 123 height 16
type input "5568794223"
click at [539, 368] on button "[GEOGRAPHIC_DATA]" at bounding box center [510, 361] width 86 height 16
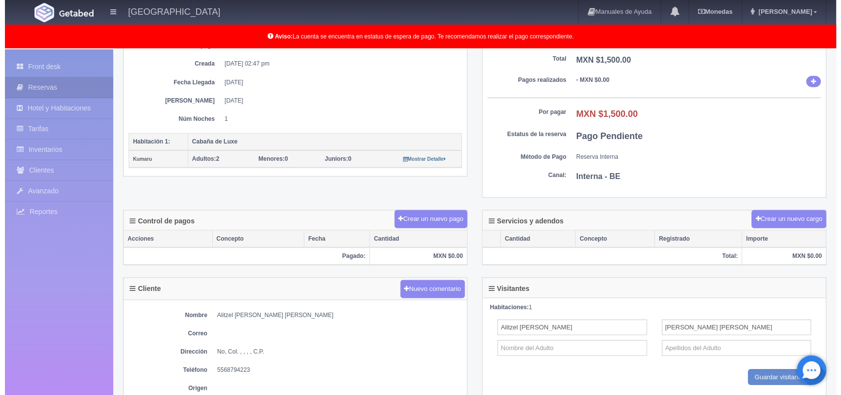
scroll to position [200, 0]
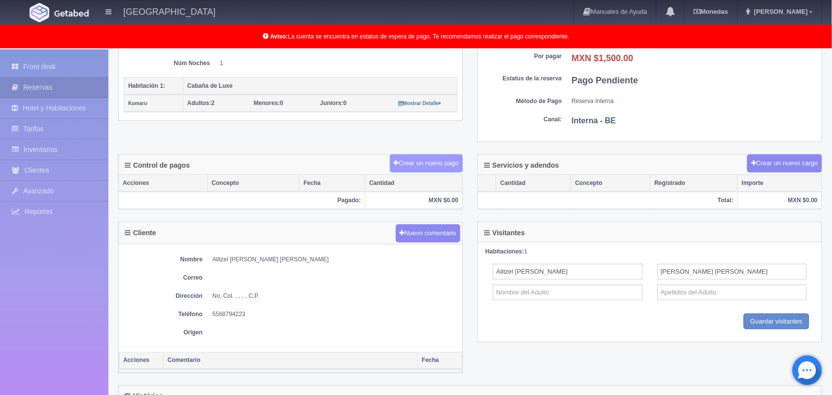
click at [434, 170] on button "Crear un nuevo pago" at bounding box center [426, 163] width 73 height 18
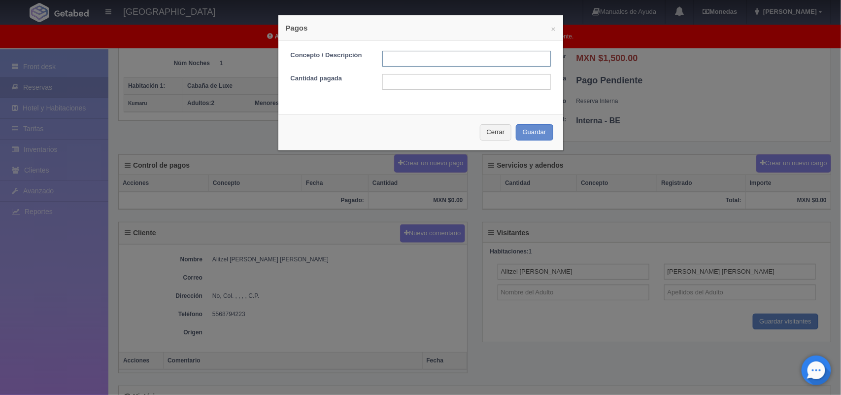
click at [398, 65] on input "text" at bounding box center [466, 59] width 168 height 16
type input "Pago efectivo"
click at [464, 87] on input "text" at bounding box center [466, 82] width 168 height 16
click at [464, 63] on input "Pago efectivo" at bounding box center [466, 59] width 168 height 16
type input "Pago efectivo [DATE]"
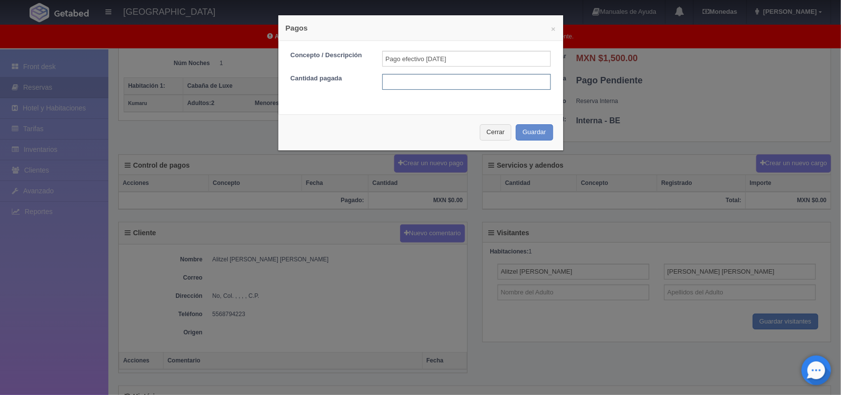
click at [430, 87] on input "text" at bounding box center [466, 82] width 168 height 16
type input "1500"
click at [525, 144] on div "Cerrar Guardar" at bounding box center [420, 132] width 285 height 36
click at [526, 134] on button "Guardar" at bounding box center [534, 132] width 37 height 16
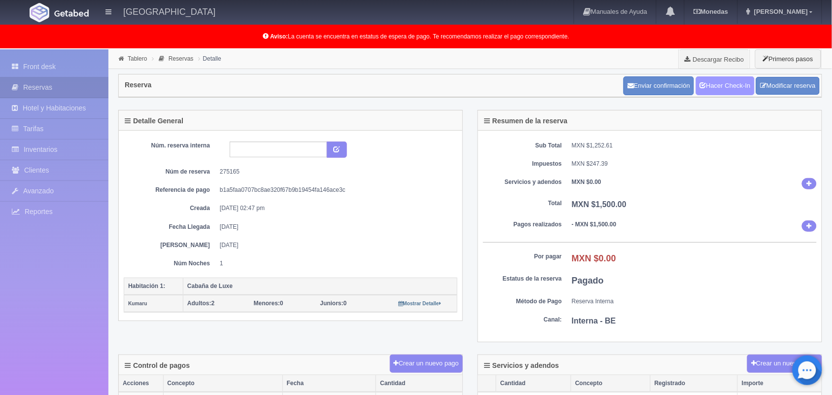
click at [732, 84] on link "Hacer Check-In" at bounding box center [725, 85] width 59 height 19
click at [131, 57] on link "Tablero" at bounding box center [137, 58] width 19 height 7
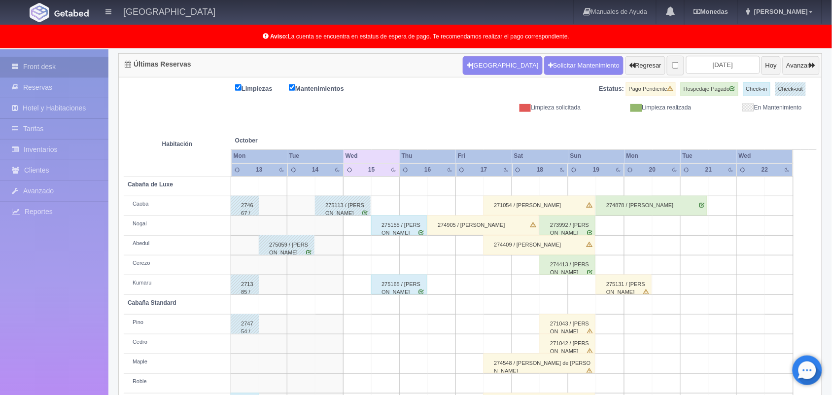
scroll to position [137, 0]
